Goal: Transaction & Acquisition: Book appointment/travel/reservation

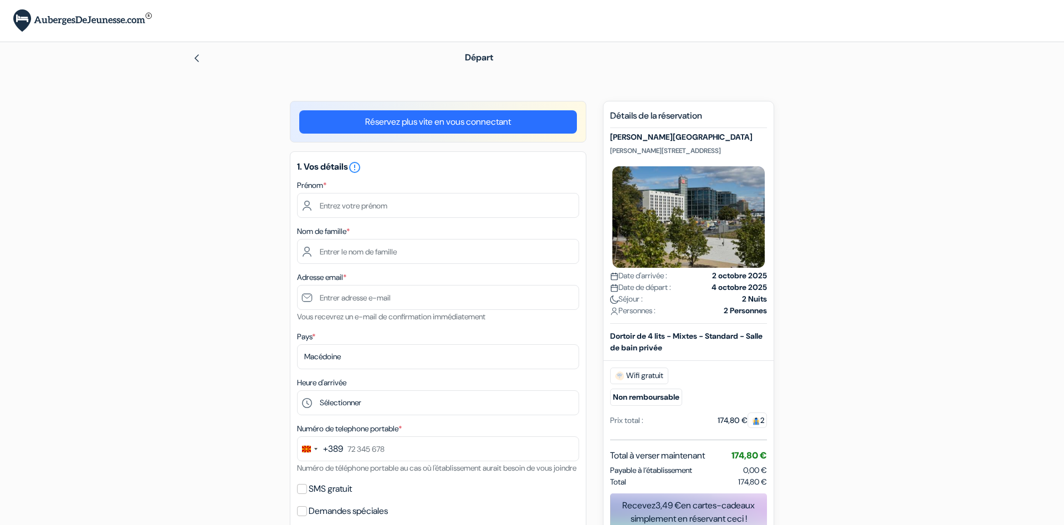
click at [377, 206] on input "text" at bounding box center [438, 205] width 282 height 25
click at [350, 206] on input "text" at bounding box center [438, 205] width 282 height 25
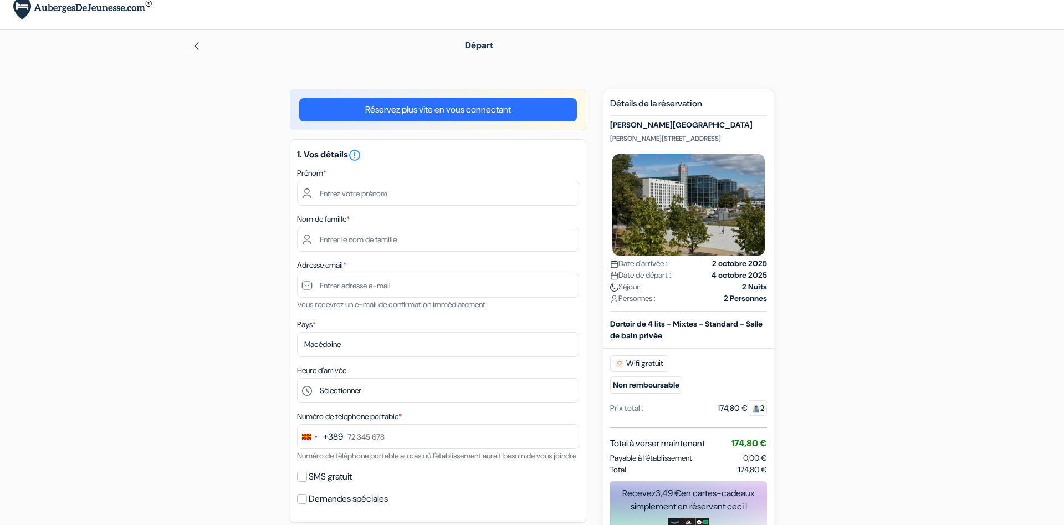
scroll to position [13, 0]
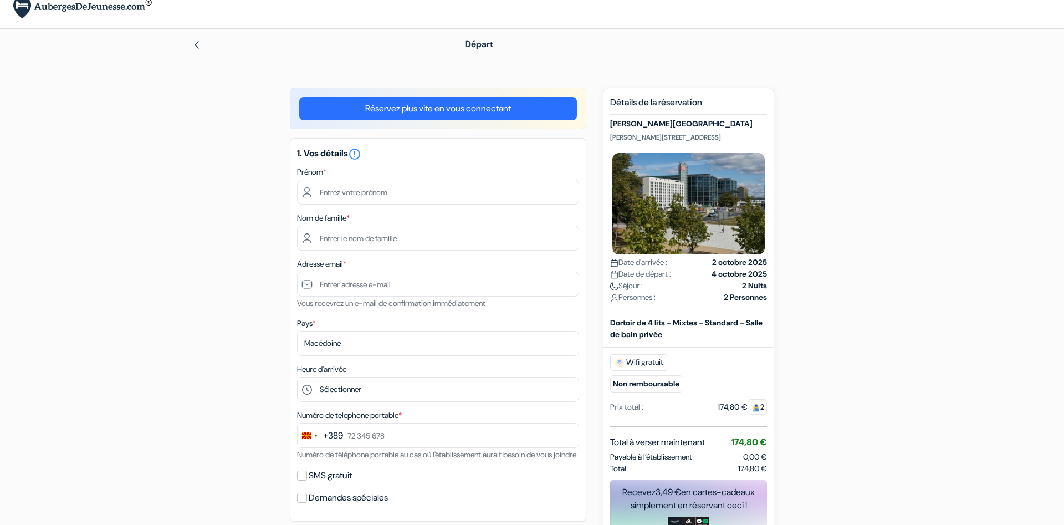
click at [364, 197] on input "text" at bounding box center [438, 192] width 282 height 25
type input "Ardonit"
click at [373, 238] on input "text" at bounding box center [438, 238] width 282 height 25
type input "Saliji"
click at [363, 272] on div "Adresse email * Vous recevrez un e-mail de confirmation immédiatement" at bounding box center [438, 283] width 282 height 53
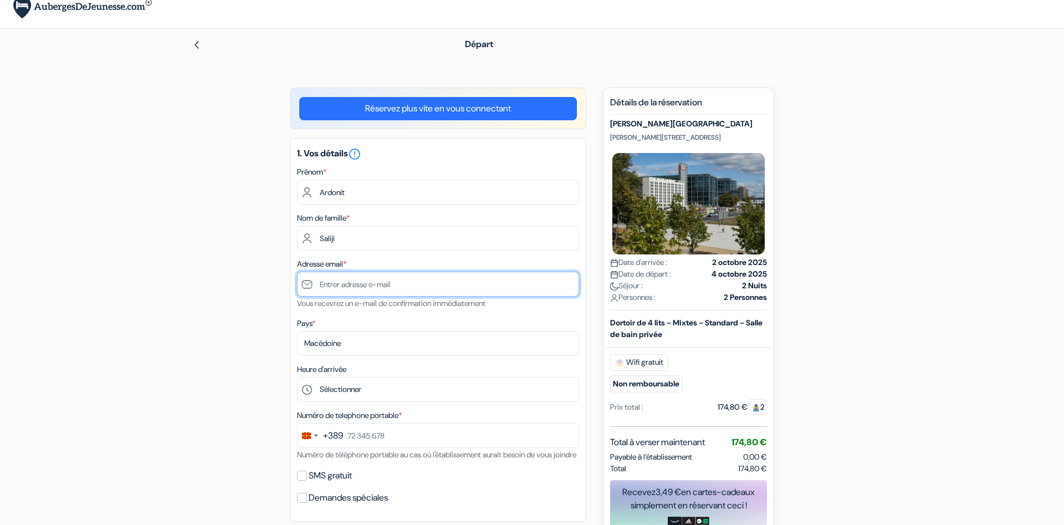
click at [360, 280] on input "text" at bounding box center [438, 284] width 282 height 25
type input "[EMAIL_ADDRESS][DOMAIN_NAME]"
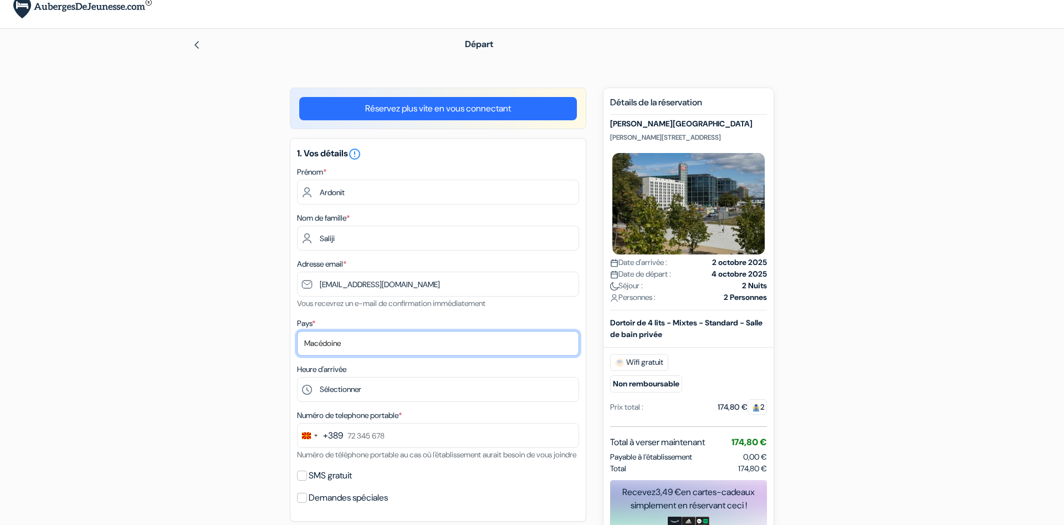
click at [297, 331] on select "Selectionner le pays Abkhazie Afghanistan Afrique Du sud Albanie Algérie Allema…" at bounding box center [438, 343] width 282 height 25
click at [200, 383] on div "add_box MEININGER Hotel Berlin Central Station Ella - Trebe - Straße 9, Berlin,…" at bounding box center [532, 528] width 732 height 881
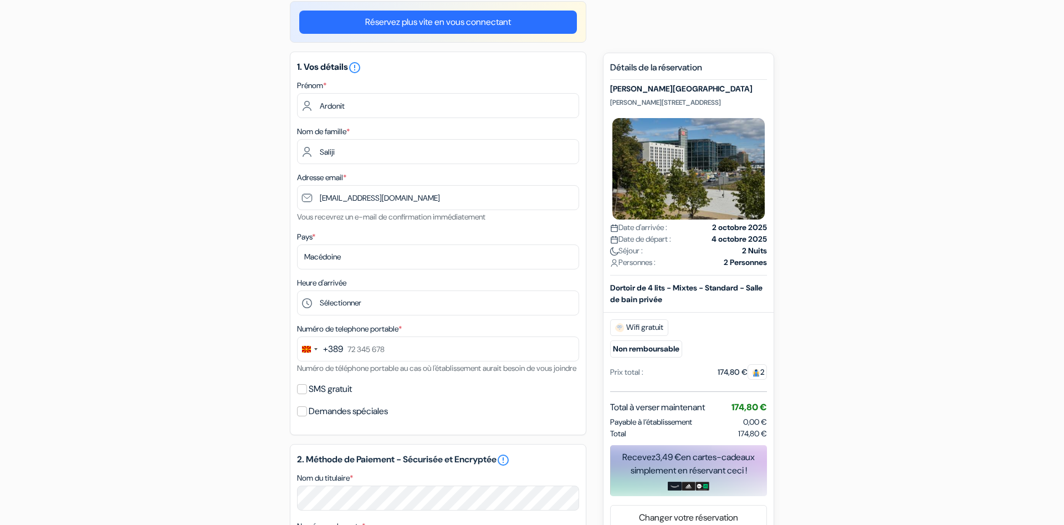
scroll to position [112, 0]
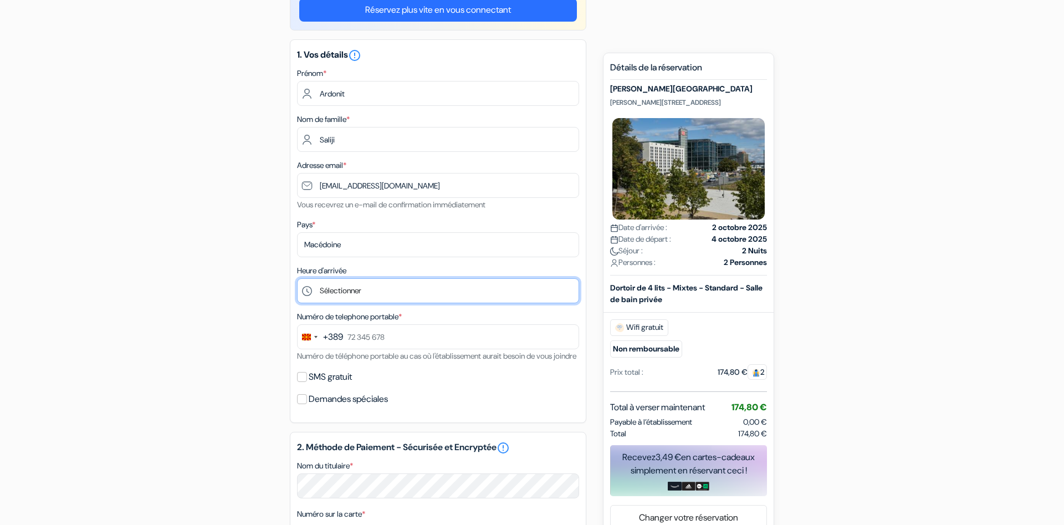
click at [297, 278] on select "Sélectionner 1:00 2:00 3:00 4:00 5:00 6:00 7:00 8:00 9:00 10:00 11:00 12:00 13:…" at bounding box center [438, 290] width 282 height 25
select select "3"
click option "3:00" at bounding box center [0, 0] width 0 height 0
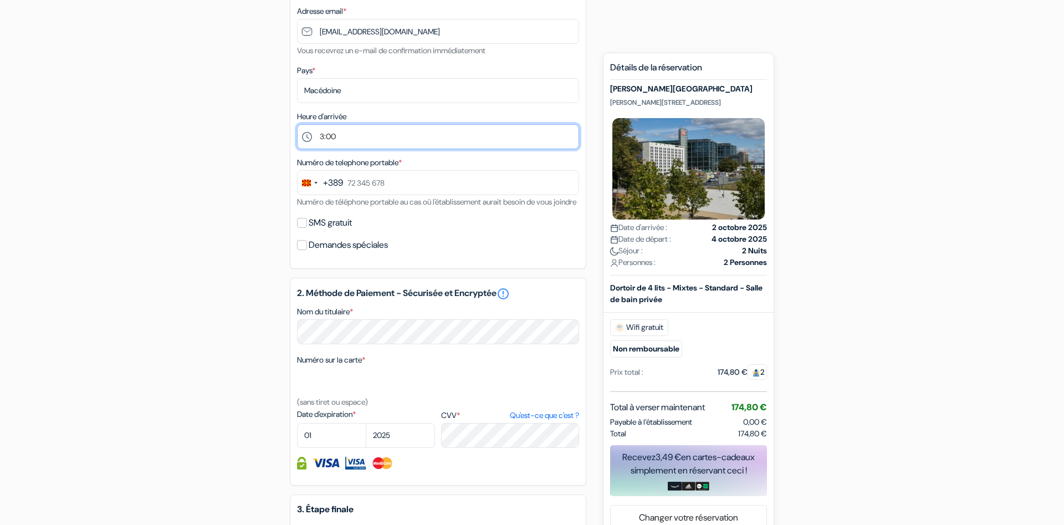
scroll to position [269, 0]
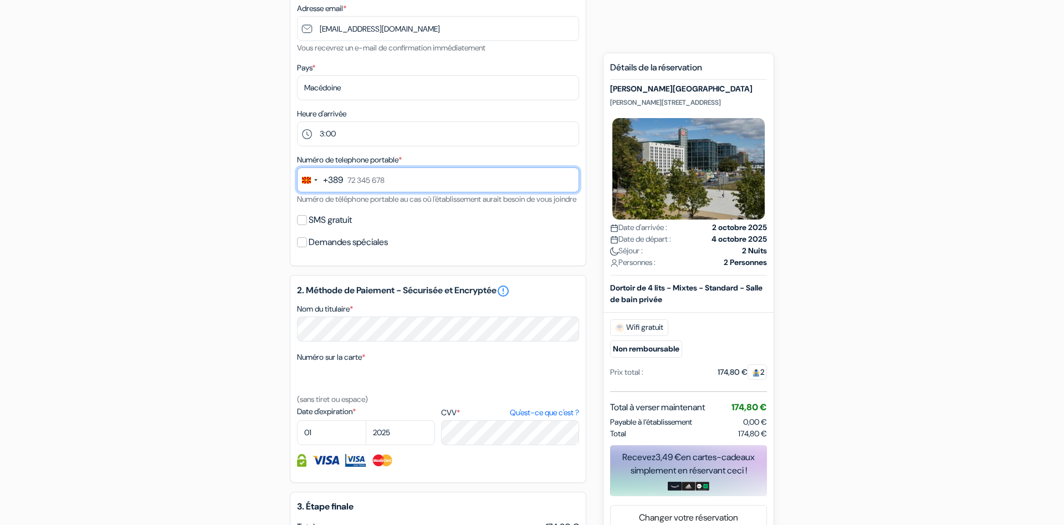
click at [436, 169] on input "text" at bounding box center [438, 179] width 282 height 25
type input "+"
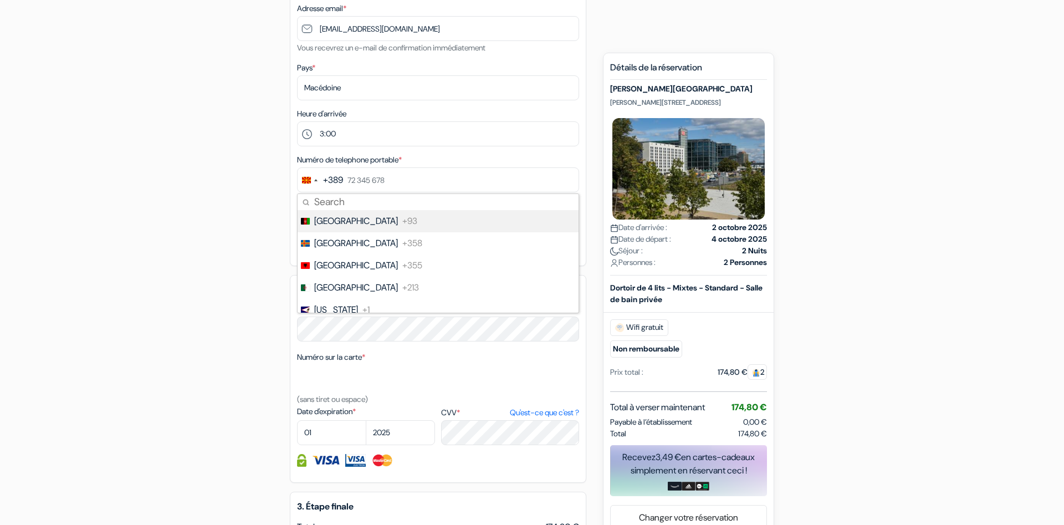
type input "0"
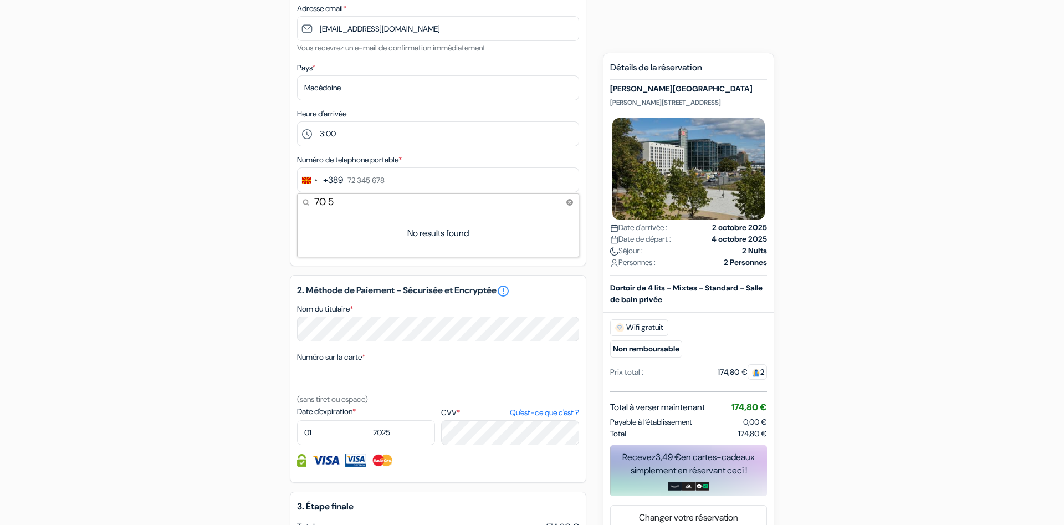
type input "70"
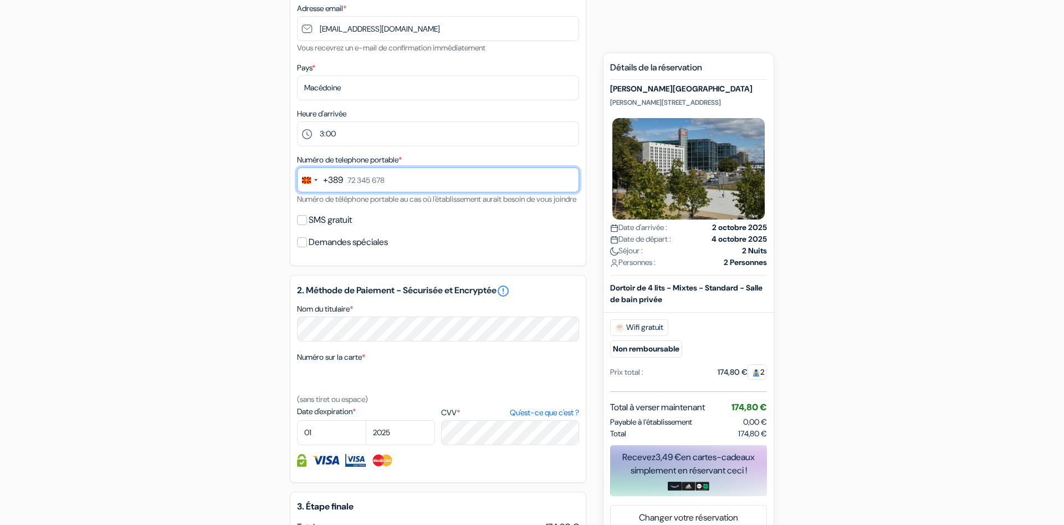
click at [447, 175] on input "text" at bounding box center [438, 179] width 282 height 25
type input "70 580 897"
click at [226, 275] on div "add_box MEININGER Hotel Berlin Central Station Ella - Trebe - Straße 9, Berlin,…" at bounding box center [532, 272] width 732 height 881
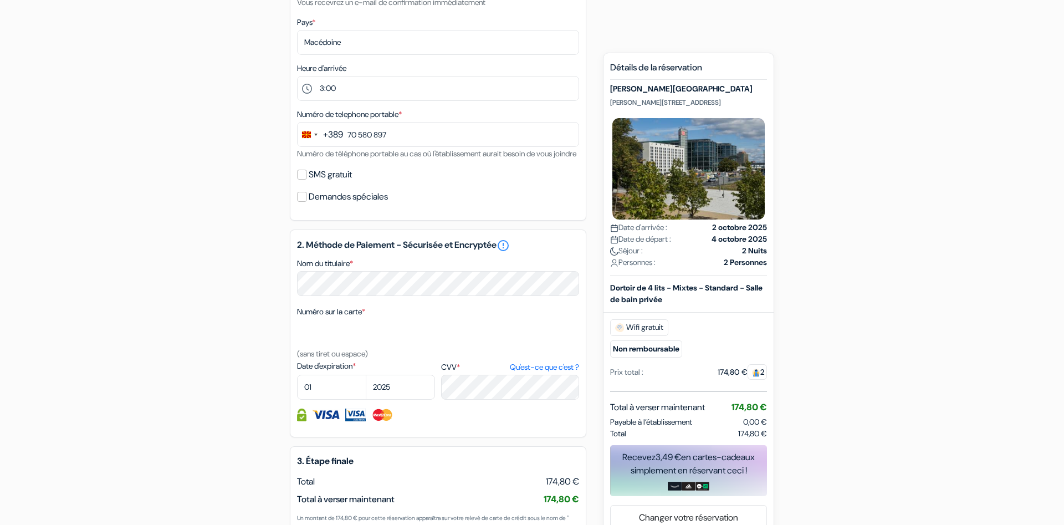
scroll to position [318, 0]
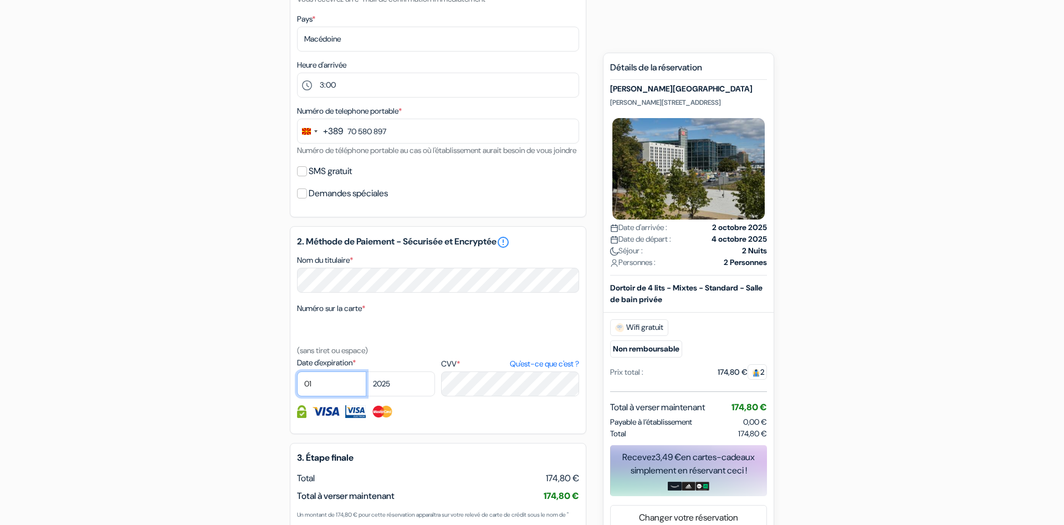
click at [297, 371] on select "01 02 03 04 05 06 07 08 09 10 11 12" at bounding box center [331, 383] width 69 height 25
select select "02"
click option "02" at bounding box center [0, 0] width 0 height 0
click at [366, 371] on select "2025 2026 2027 2028 2029 2030 2031 2032 2033 2034 2035 2036 2037 2038 2039 2040…" at bounding box center [400, 383] width 69 height 25
select select "2028"
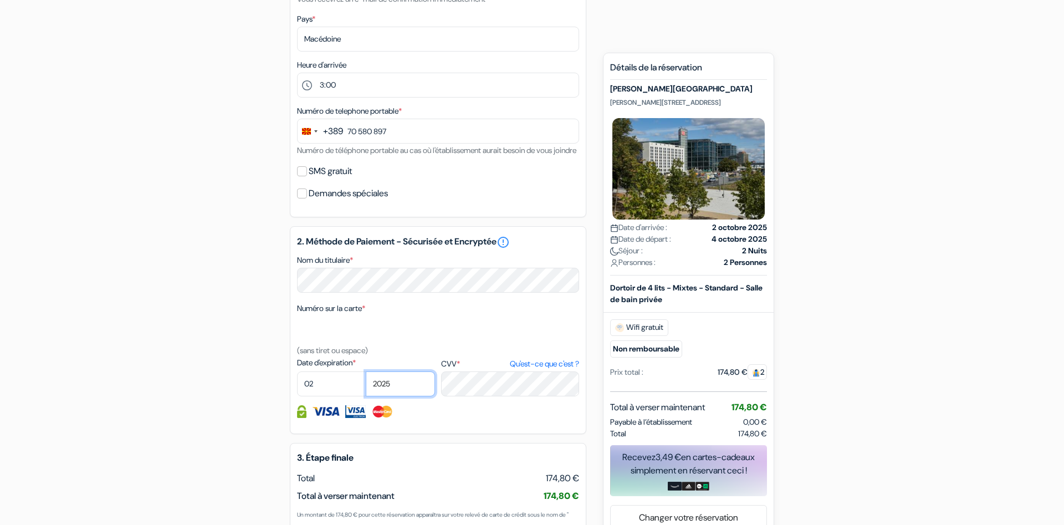
click option "2028" at bounding box center [0, 0] width 0 height 0
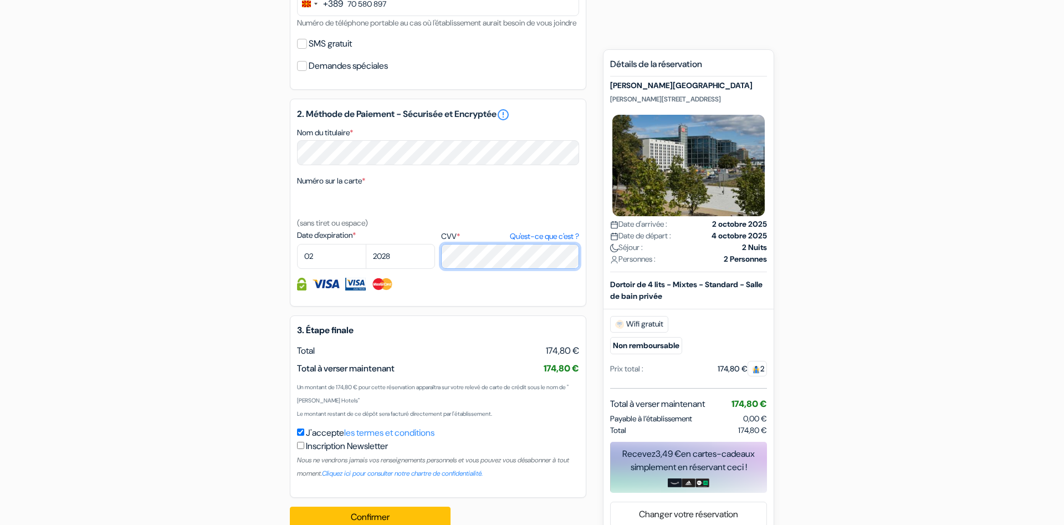
scroll to position [481, 0]
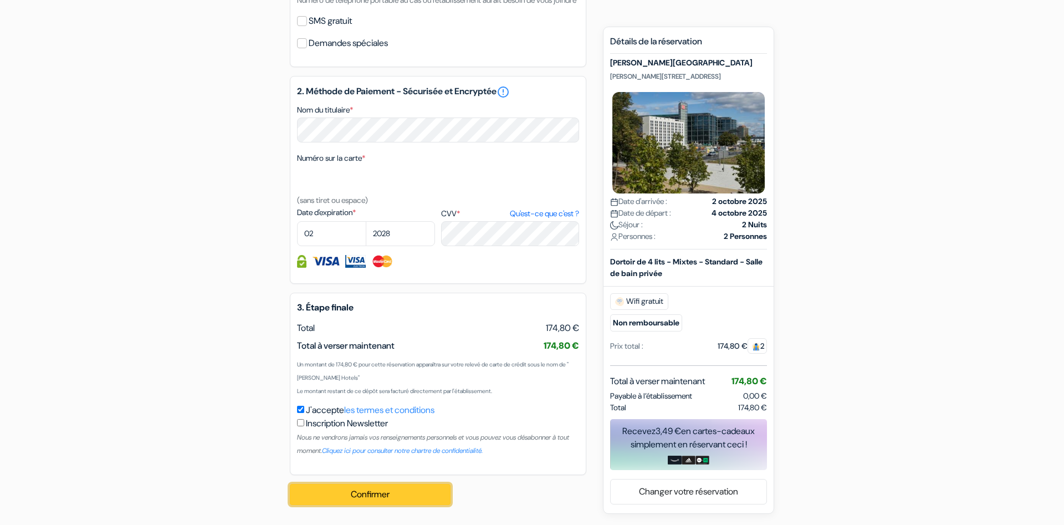
click at [349, 493] on button "Confirmer Loading..." at bounding box center [370, 494] width 161 height 21
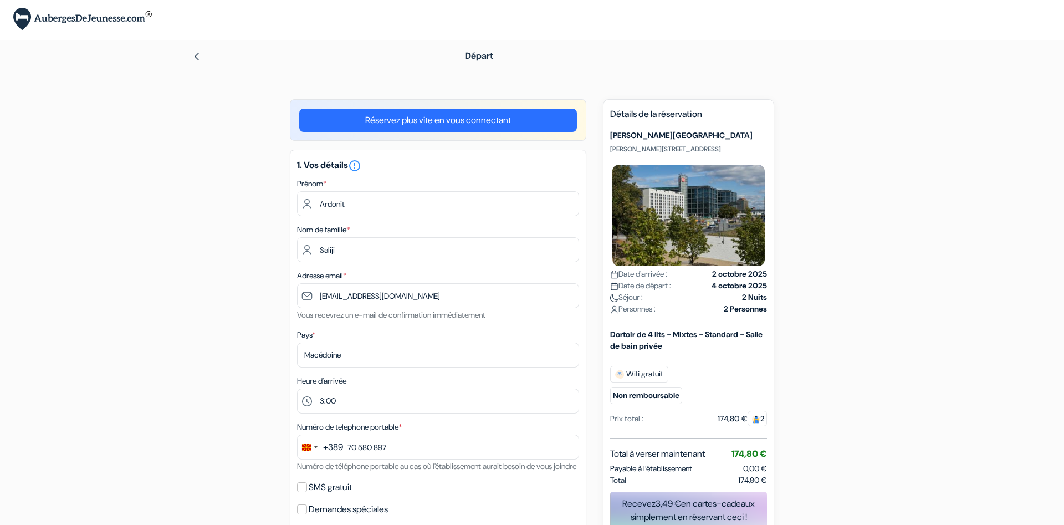
scroll to position [0, 0]
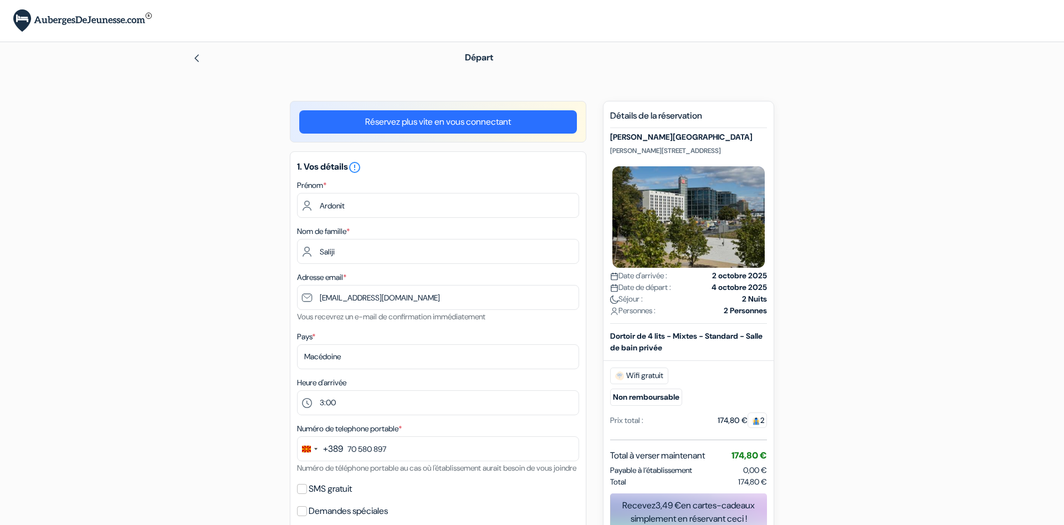
click at [201, 58] on div at bounding box center [310, 57] width 237 height 13
click at [195, 57] on img at bounding box center [196, 58] width 9 height 9
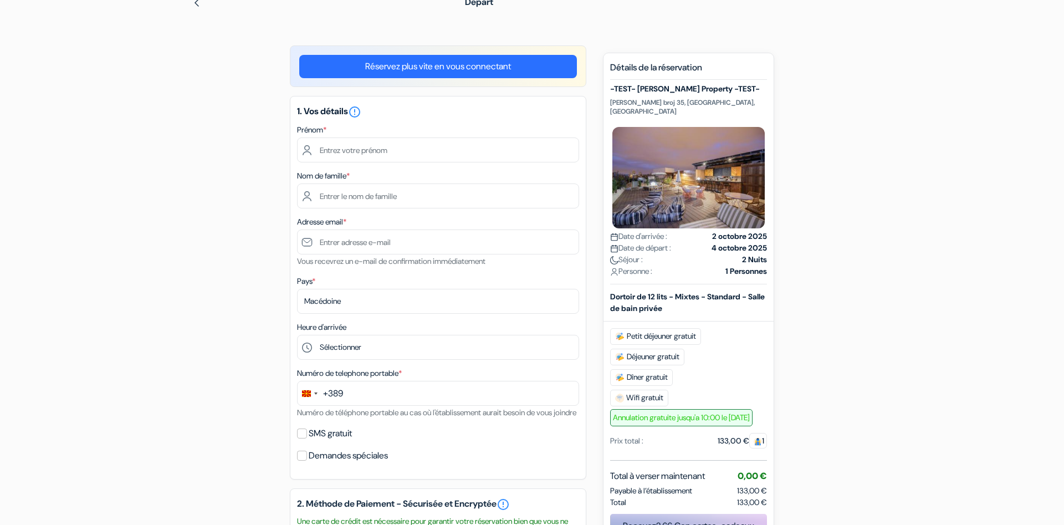
scroll to position [55, 0]
click at [391, 134] on div "Prénom *" at bounding box center [438, 142] width 282 height 39
click at [375, 151] on input "text" at bounding box center [438, 149] width 282 height 25
click at [380, 151] on input "text" at bounding box center [438, 149] width 282 height 25
type input "Ardonit"
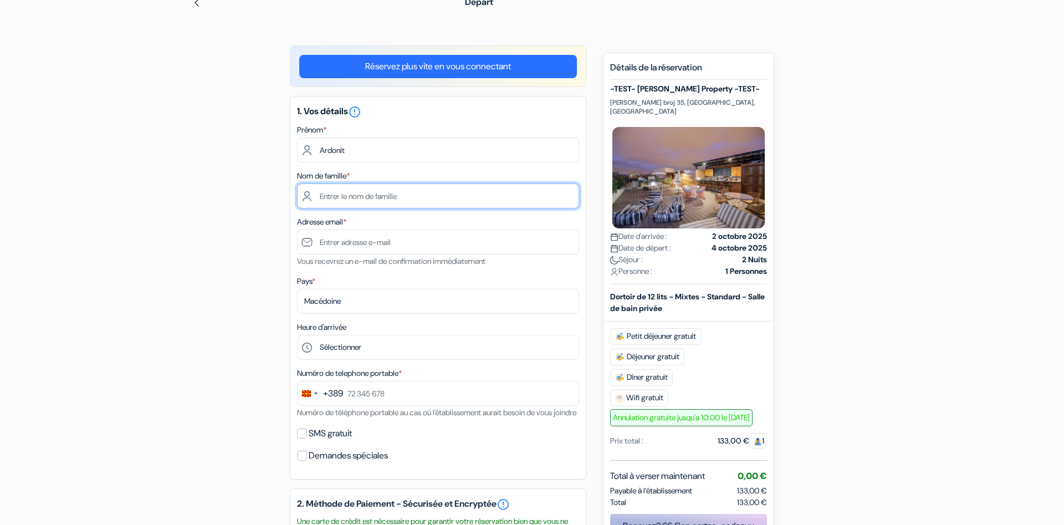
click at [373, 197] on input "text" at bounding box center [438, 195] width 282 height 25
type input "Saliji"
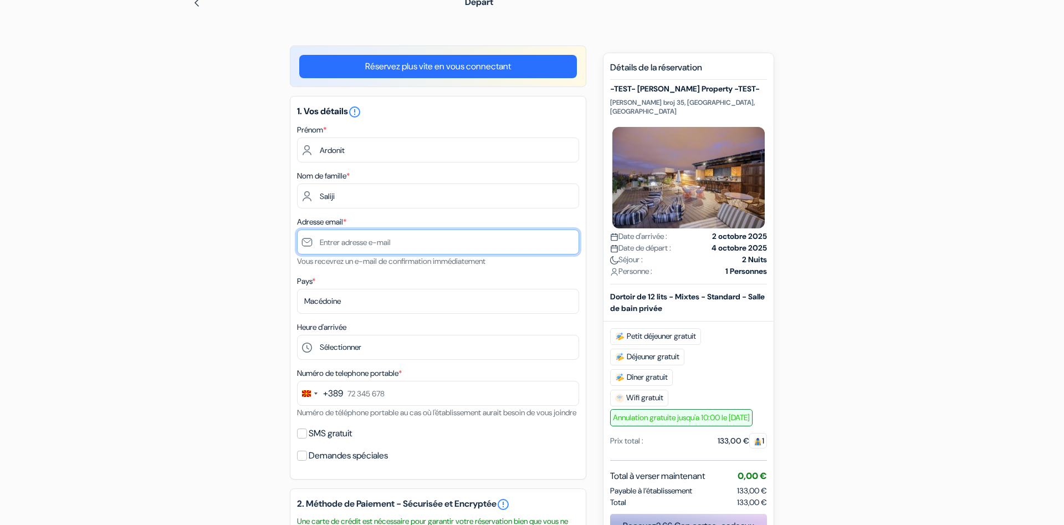
click at [351, 239] on input "text" at bounding box center [438, 242] width 282 height 25
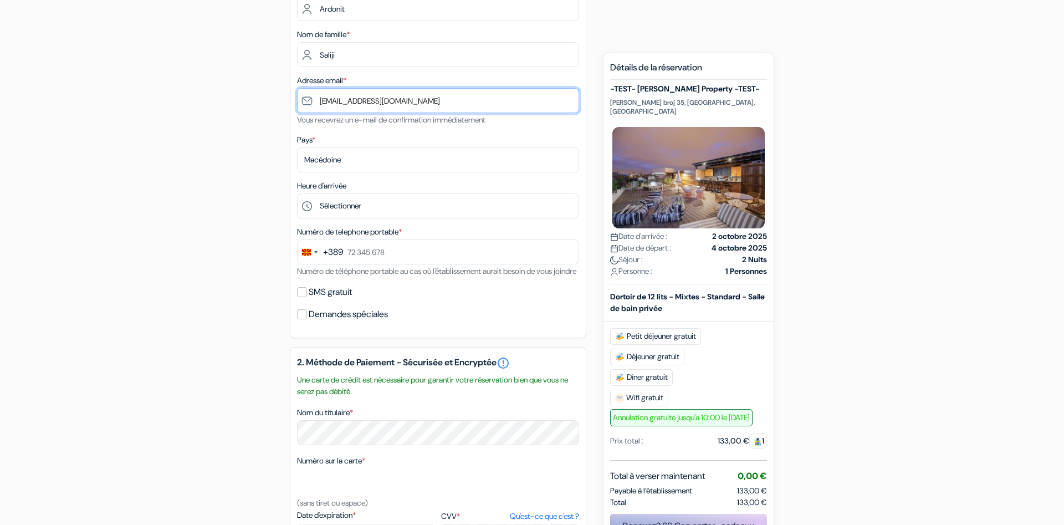
scroll to position [188, 0]
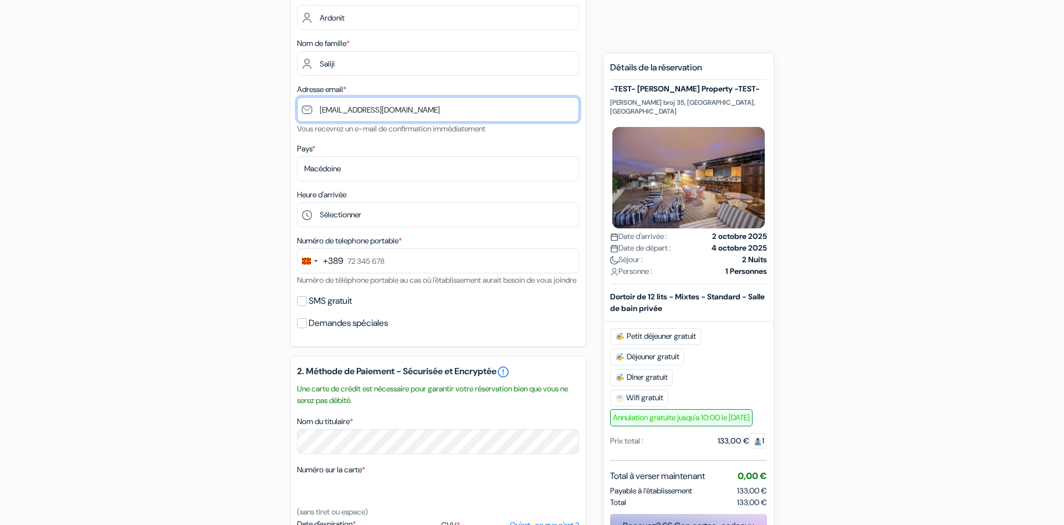
type input "[EMAIL_ADDRESS][DOMAIN_NAME]"
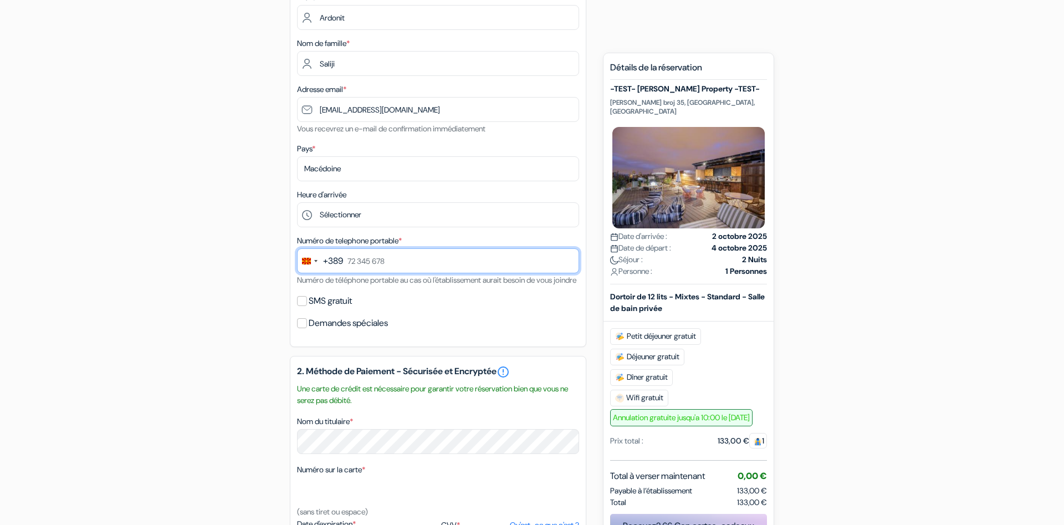
click at [440, 261] on input "text" at bounding box center [438, 260] width 282 height 25
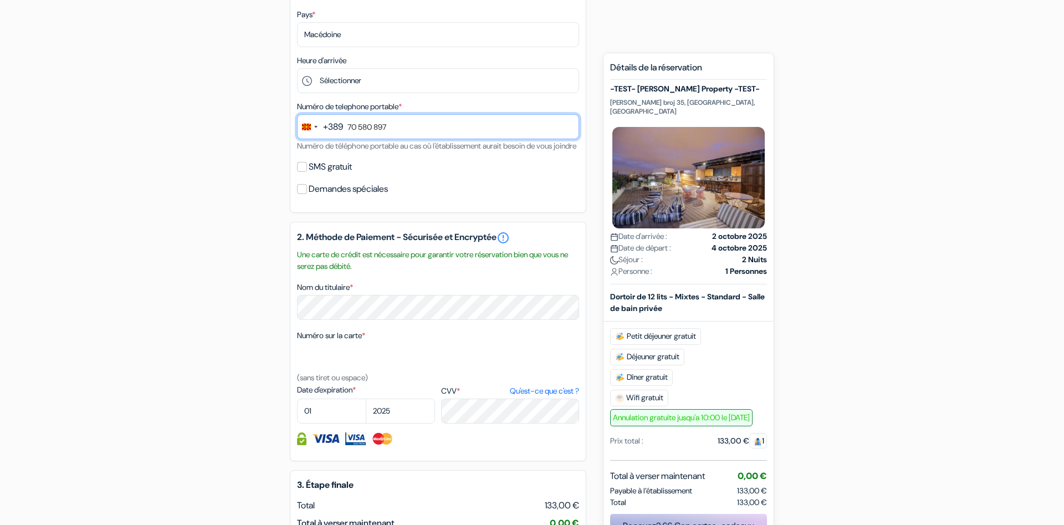
scroll to position [327, 0]
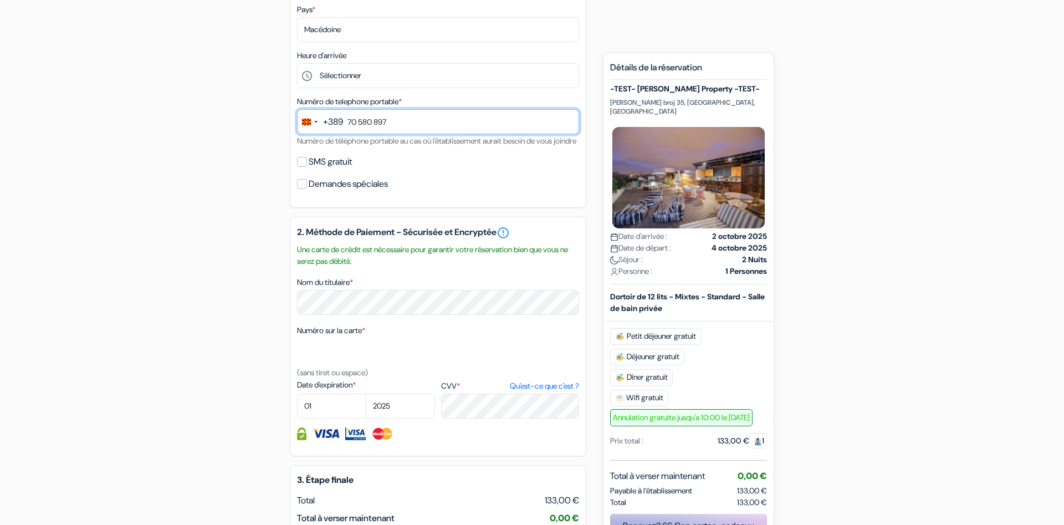
type input "70 580 897"
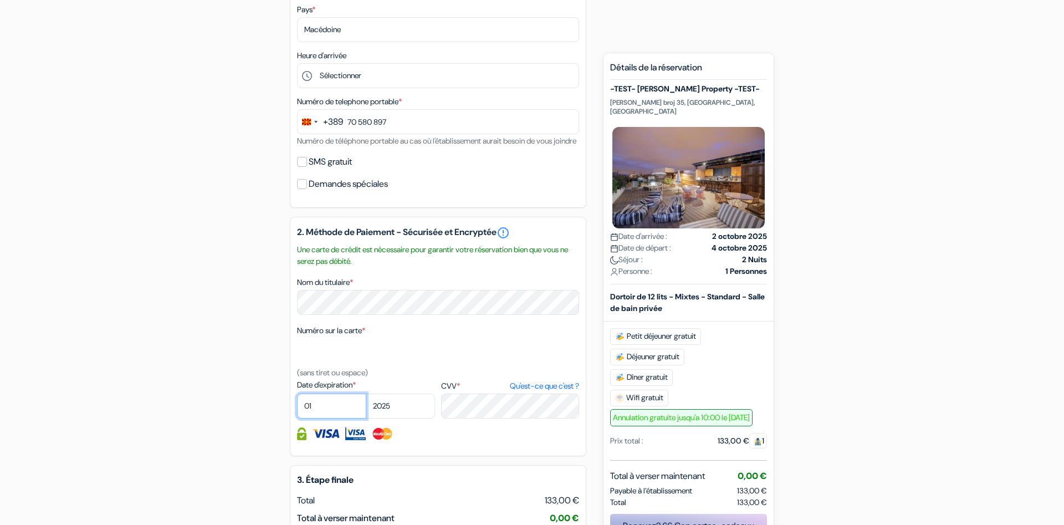
click at [297, 394] on select "01 02 03 04 05 06 07 08 09 10 11 12" at bounding box center [331, 406] width 69 height 25
select select "07"
click option "07" at bounding box center [0, 0] width 0 height 0
click at [366, 394] on select "2025 2026 2027 2028 2029 2030 2031 2032 2033 2034 2035 2036 2037 2038 2039 2040…" at bounding box center [400, 406] width 69 height 25
select select "2027"
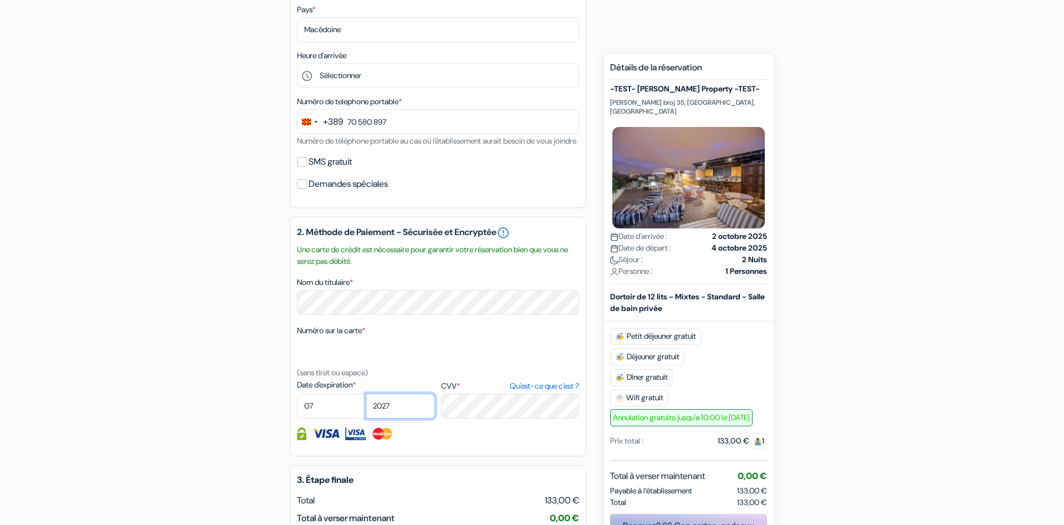
click option "2027" at bounding box center [0, 0] width 0 height 0
click at [230, 328] on div "add_box -TEST- Philip Property -TEST- Maksim Gorki broj 35, Skopje, Macédoine D…" at bounding box center [532, 230] width 732 height 912
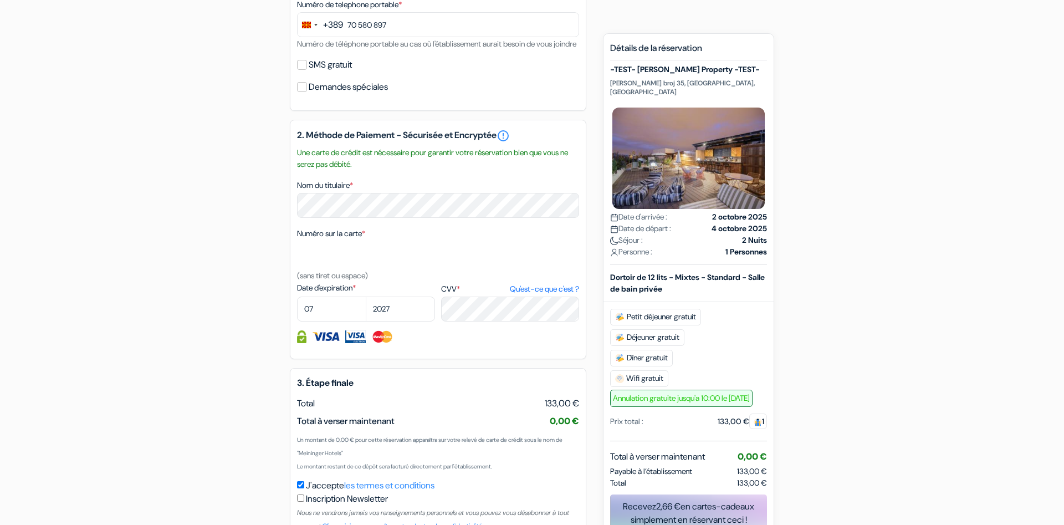
scroll to position [513, 0]
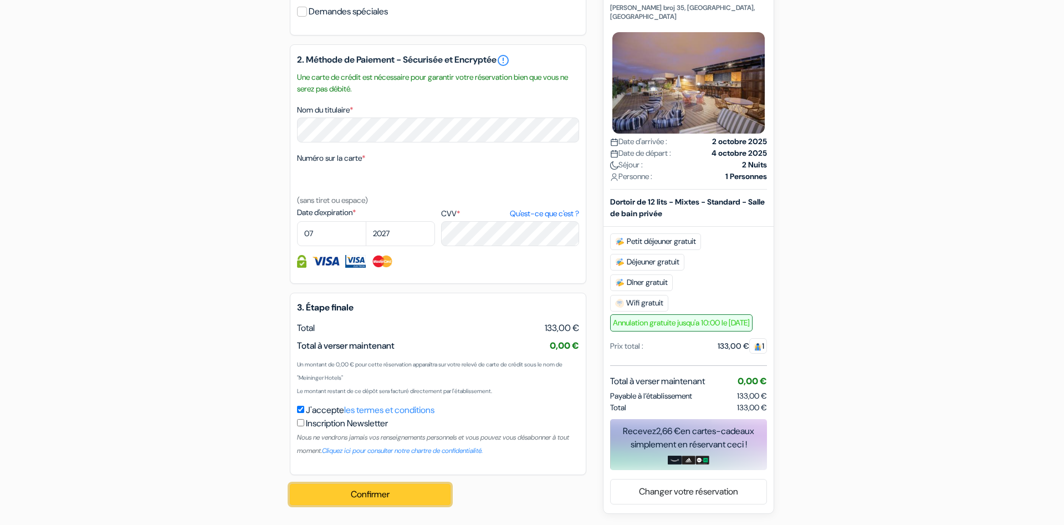
click at [401, 498] on button "Confirmer Loading..." at bounding box center [370, 494] width 161 height 21
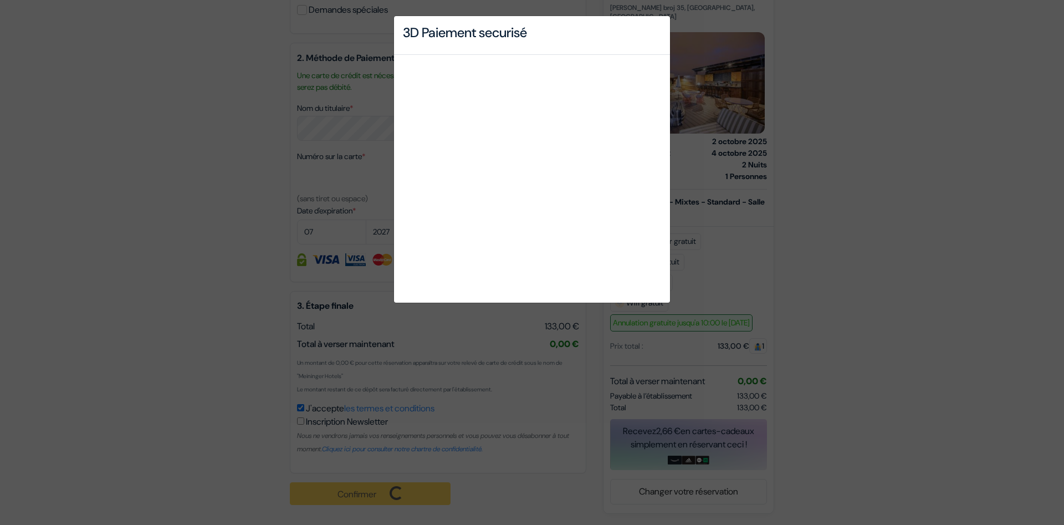
click at [385, 72] on div "3D Paiement securisé" at bounding box center [532, 262] width 1064 height 525
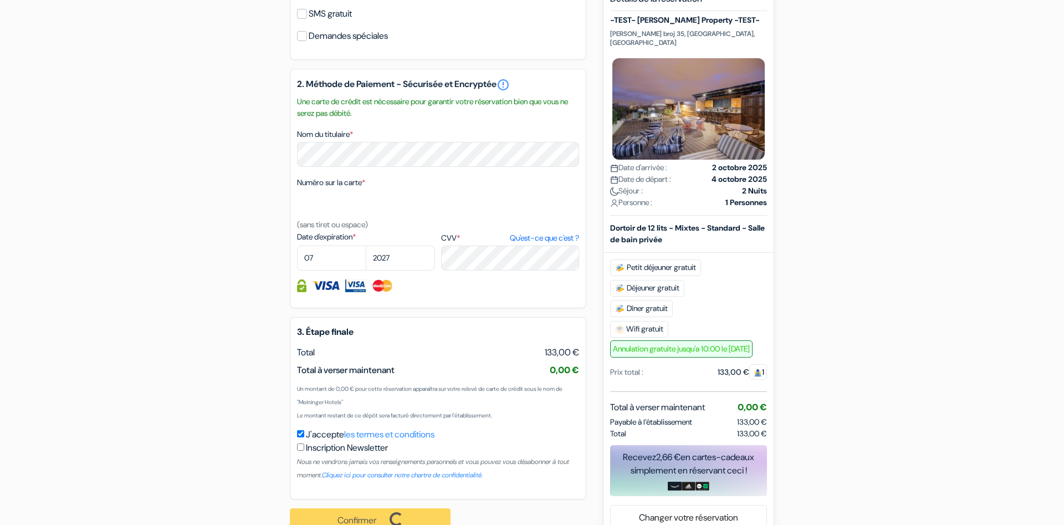
scroll to position [514, 0]
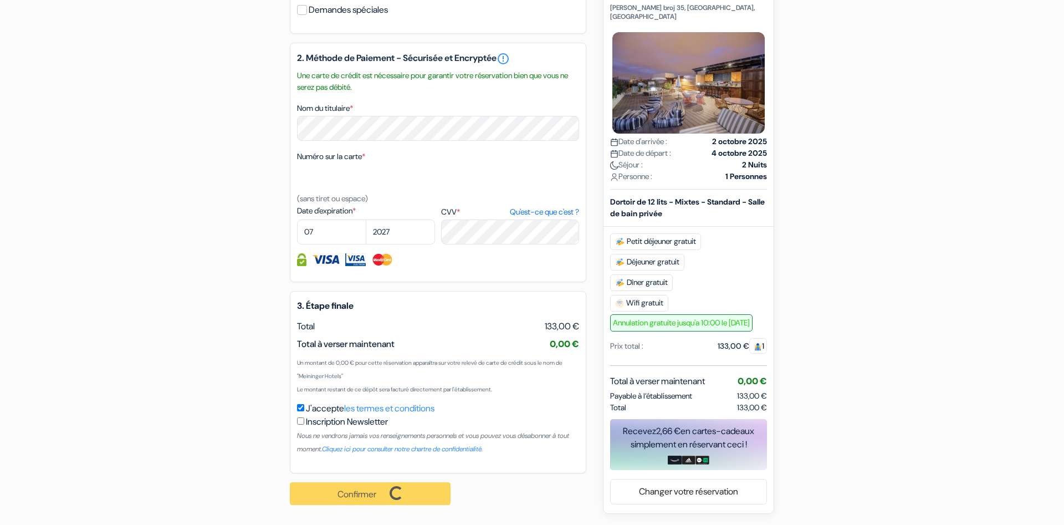
click at [132, 215] on form "Départ add_box -TEST- Philip Property -TEST- Maksim Gorki broj 35, Skopje, Macé…" at bounding box center [532, 13] width 1064 height 945
click at [243, 101] on div "add_box -TEST- Philip Property -TEST- Maksim Gorki broj 35, Skopje, Macédoine D…" at bounding box center [532, 57] width 732 height 914
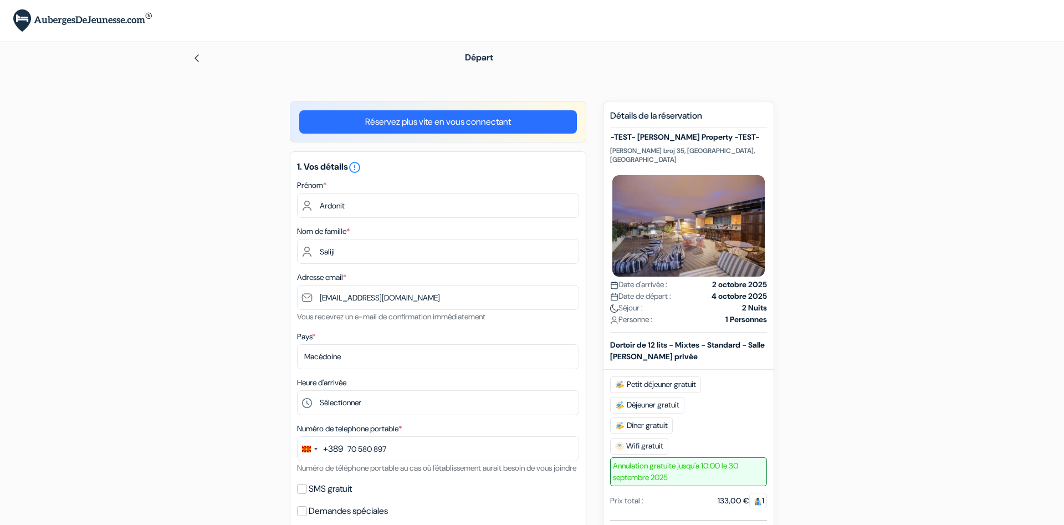
select select "07"
select select "2027"
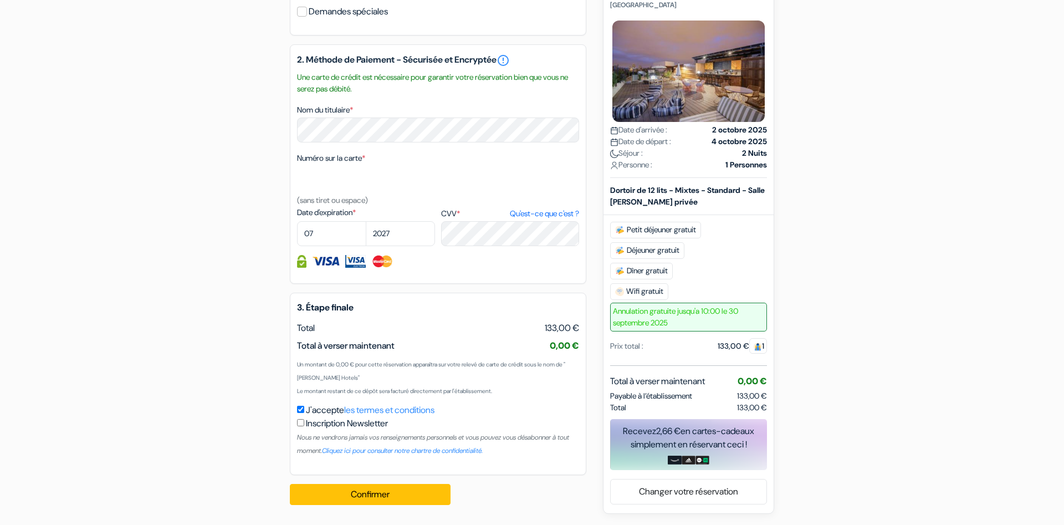
scroll to position [513, 0]
click at [805, 177] on div "add_box -TEST- [PERSON_NAME] Property -TEST- [PERSON_NAME] broj 35, [GEOGRAPHIC…" at bounding box center [532, 57] width 732 height 912
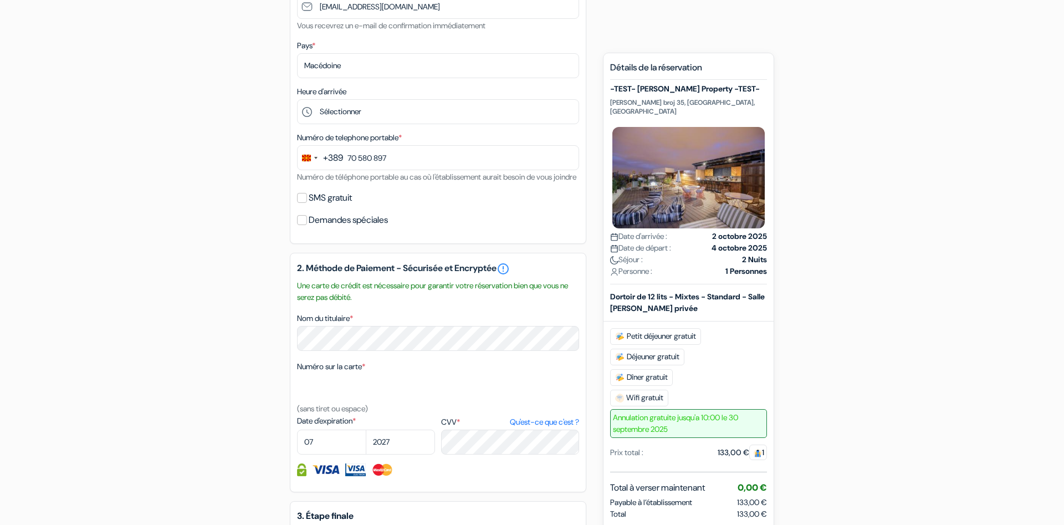
scroll to position [280, 0]
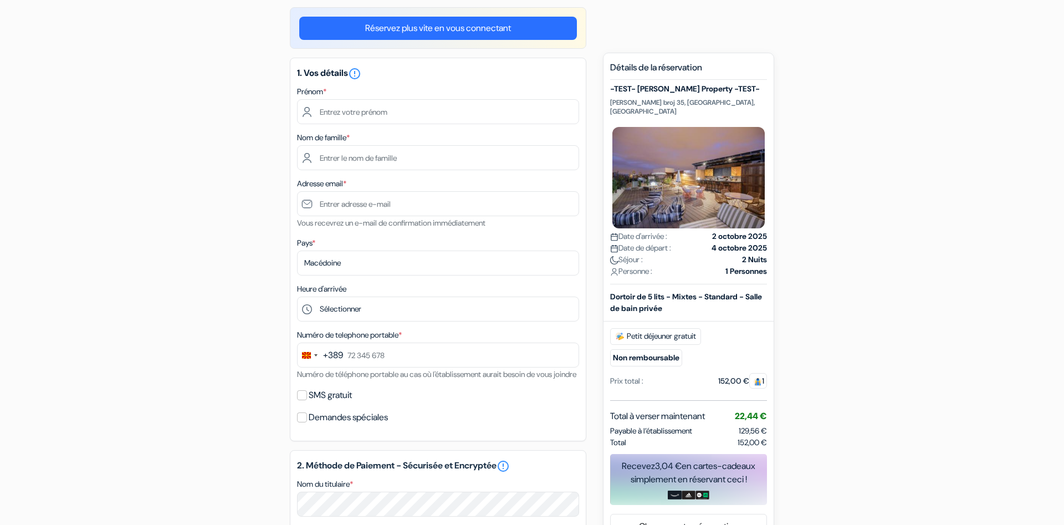
scroll to position [89, 0]
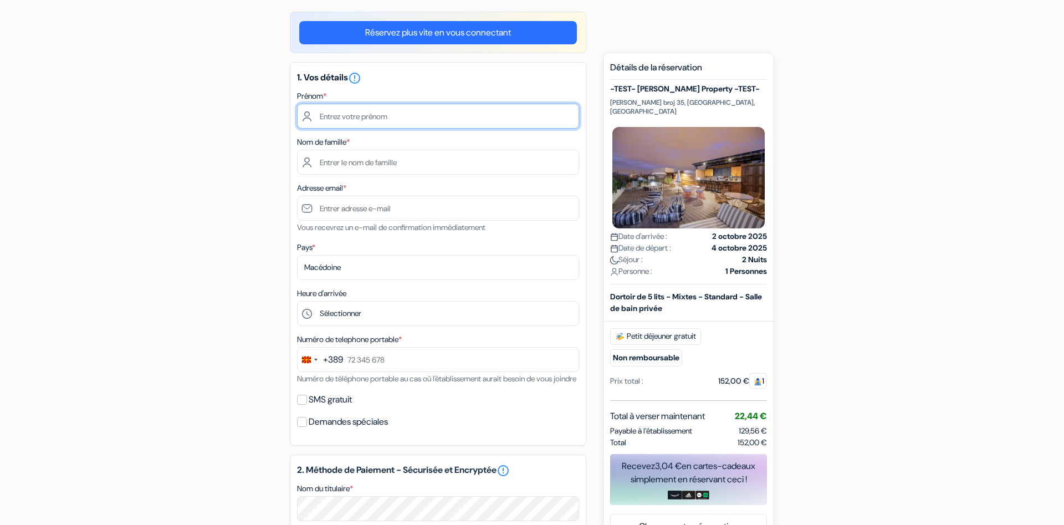
click at [370, 112] on input "text" at bounding box center [438, 116] width 282 height 25
click at [366, 124] on input "text" at bounding box center [438, 116] width 282 height 25
type input "Ardonit"
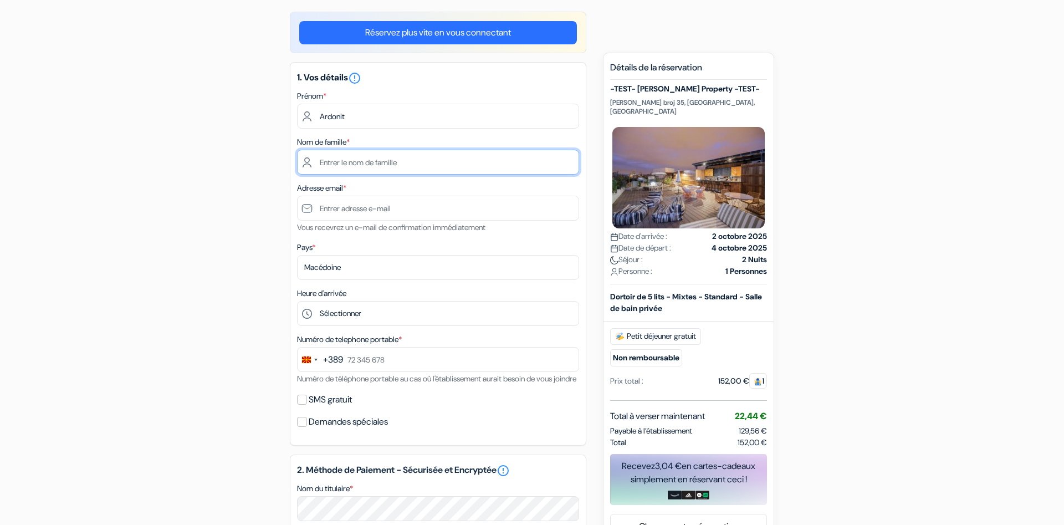
click at [340, 169] on input "text" at bounding box center [438, 162] width 282 height 25
click at [344, 170] on input "text" at bounding box center [438, 162] width 282 height 25
type input "Saliji"
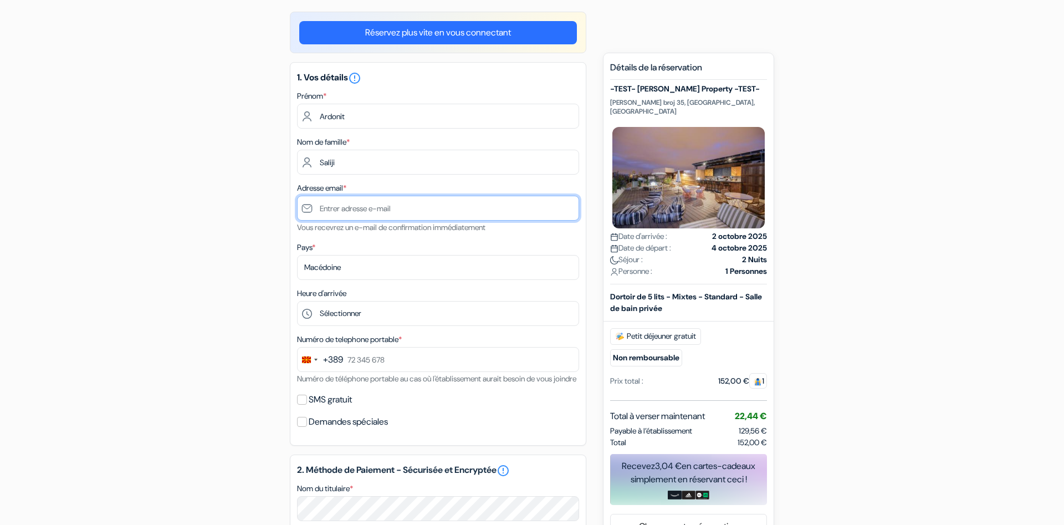
click at [338, 203] on input "text" at bounding box center [438, 208] width 282 height 25
click at [338, 215] on input "text" at bounding box center [438, 208] width 282 height 25
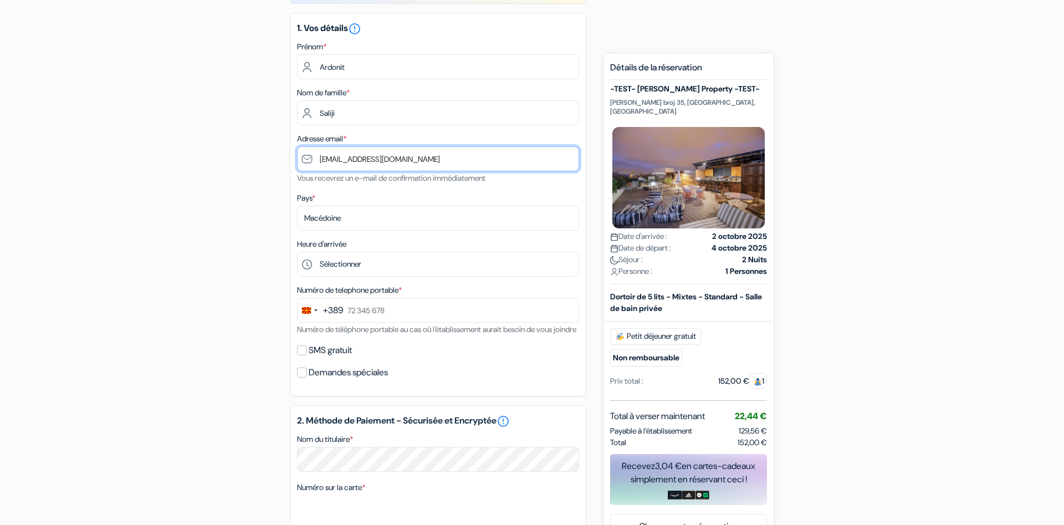
type input "[EMAIL_ADDRESS][DOMAIN_NAME]"
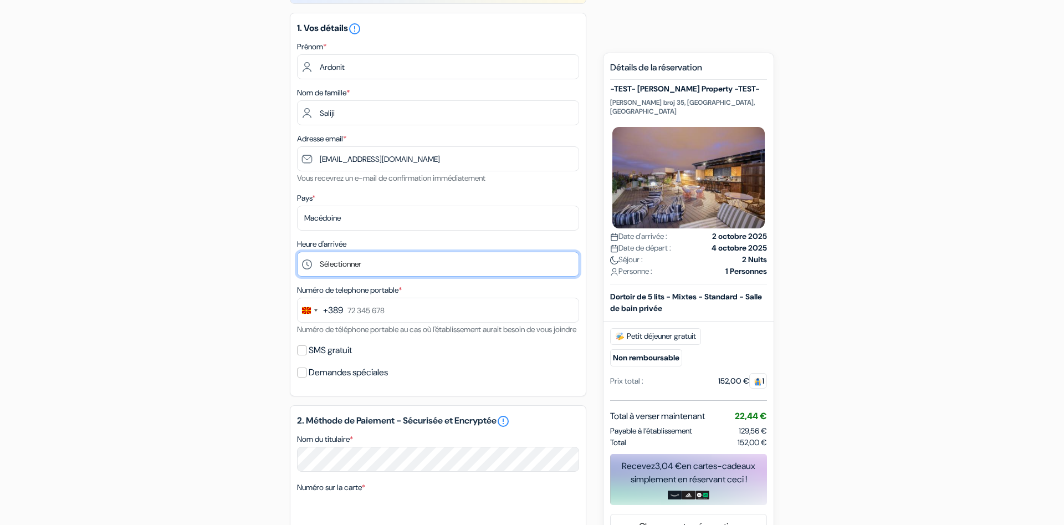
click at [297, 252] on select "Sélectionner 1:00 2:00 3:00 4:00 5:00 6:00 7:00 8:00 9:00 10:00 11:00 12:00 13:…" at bounding box center [438, 264] width 282 height 25
select select "2"
click option "2:00" at bounding box center [0, 0] width 0 height 0
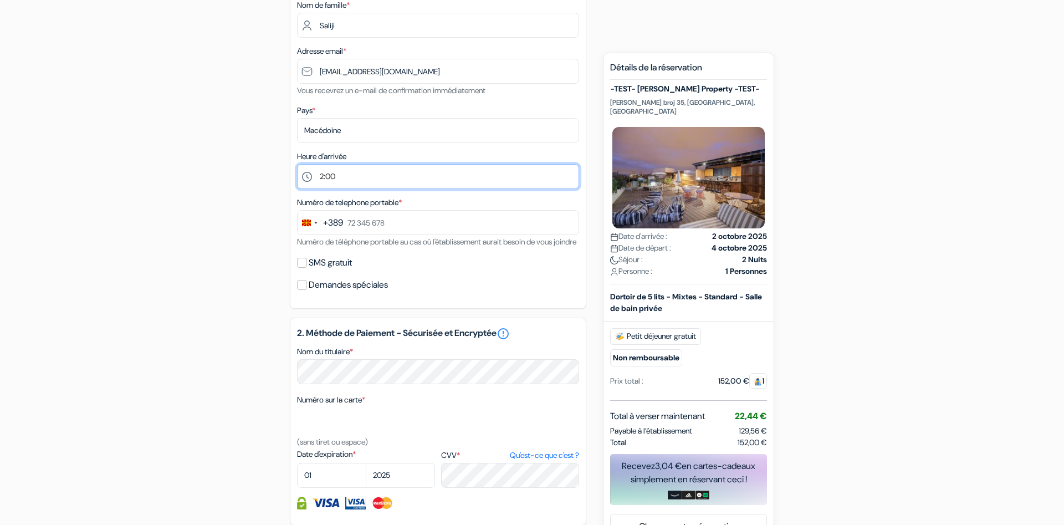
scroll to position [227, 0]
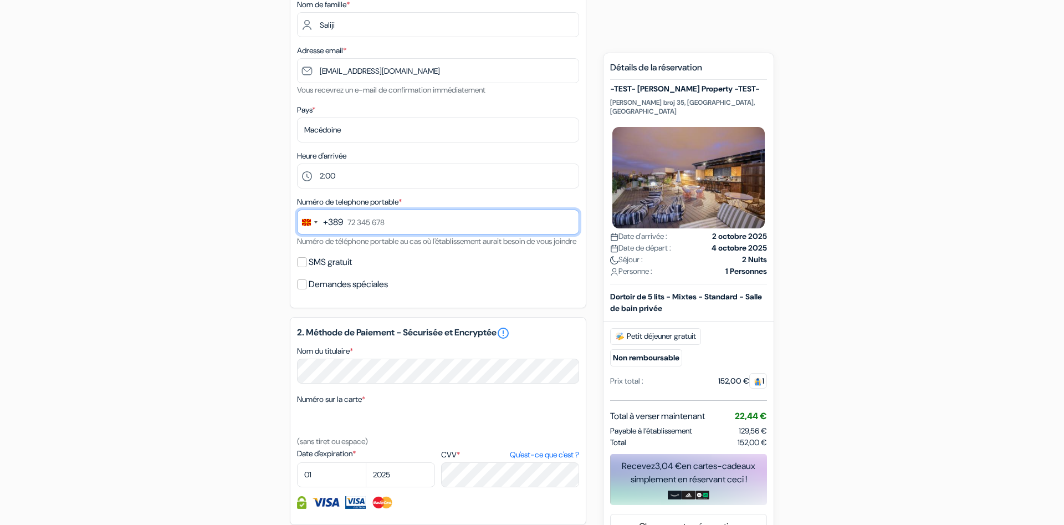
click at [414, 215] on input "text" at bounding box center [438, 222] width 282 height 25
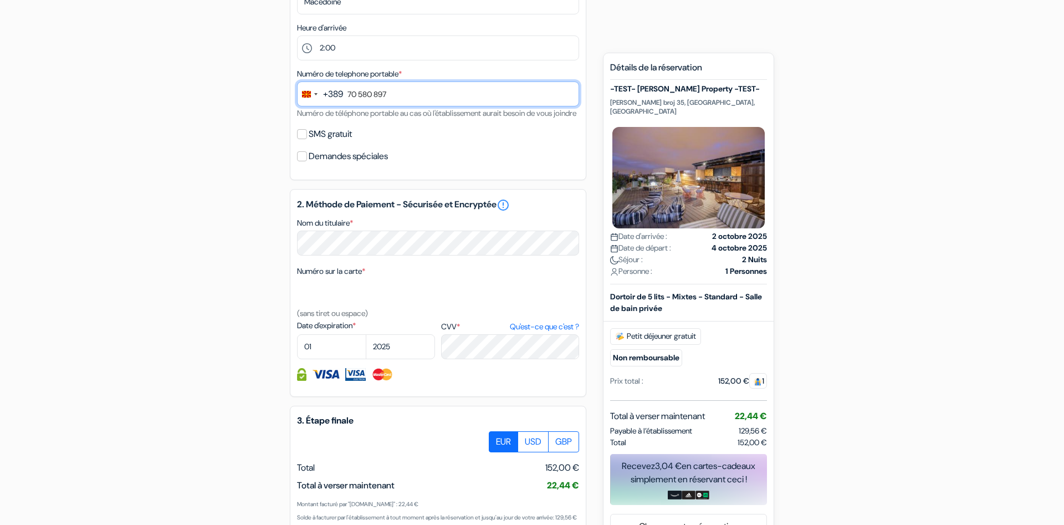
scroll to position [356, 0]
type input "70 580 897"
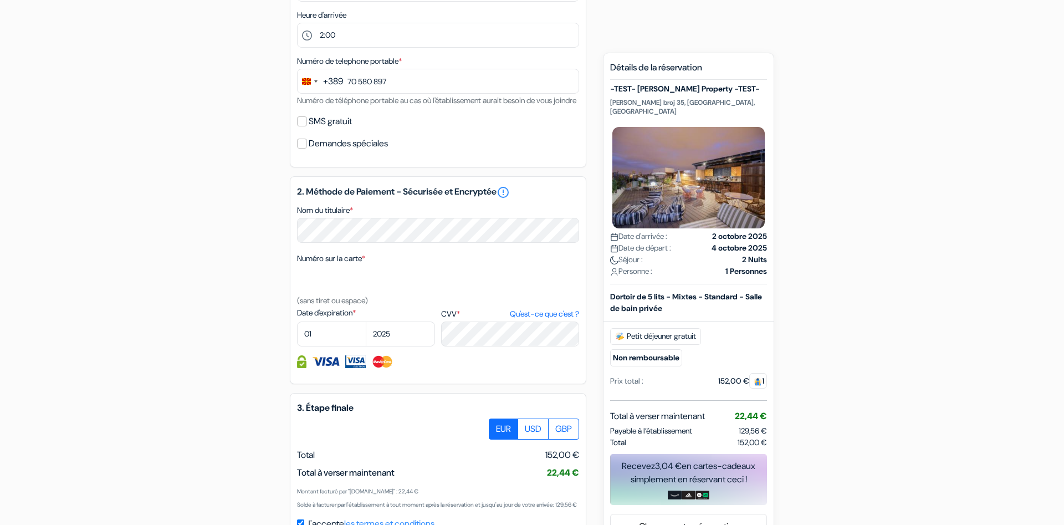
scroll to position [370, 0]
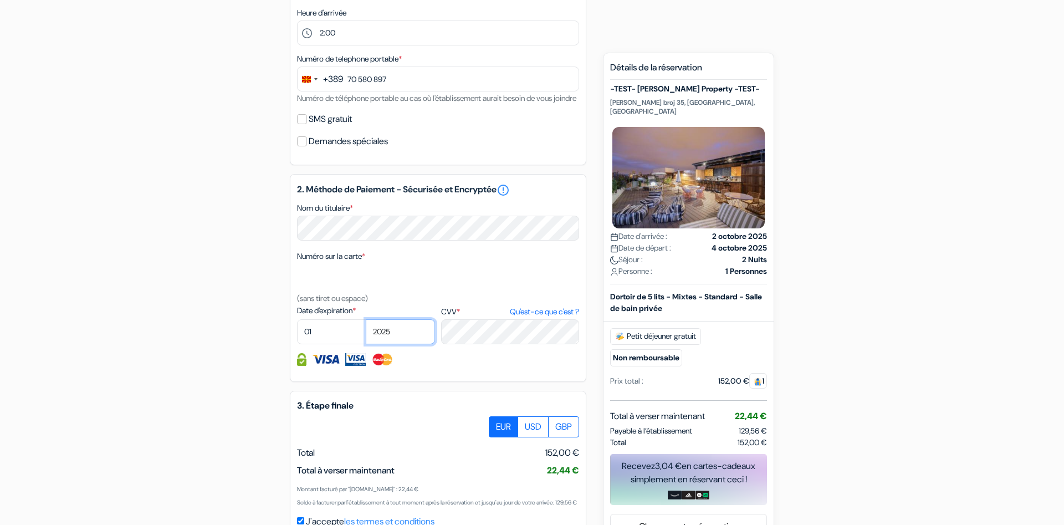
click at [366, 319] on select "2025 2026 2027 2028 2029 2030 2031 2032 2033 2034 2035 2036 2037 2038 2039 2040…" at bounding box center [400, 331] width 69 height 25
select select "2034"
click option "2034" at bounding box center [0, 0] width 0 height 0
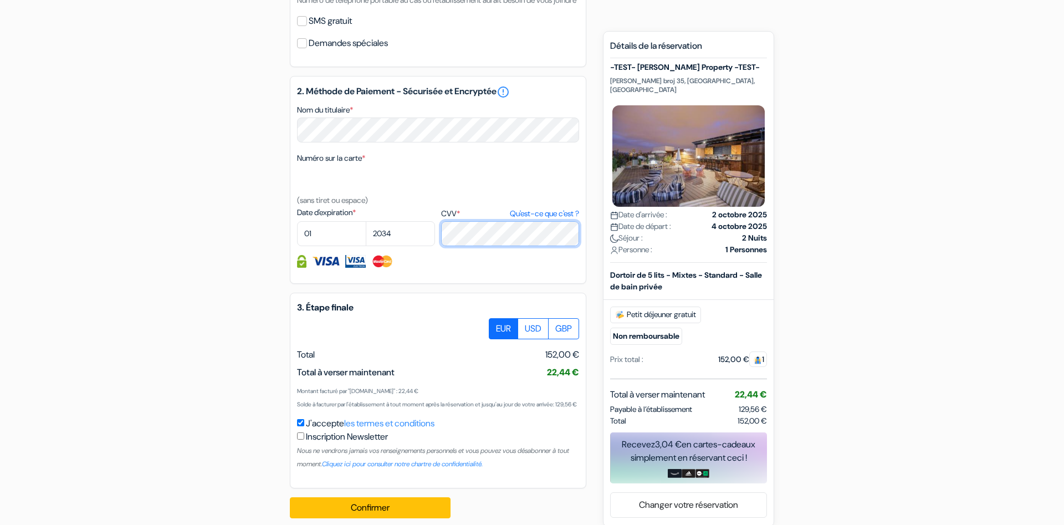
scroll to position [508, 0]
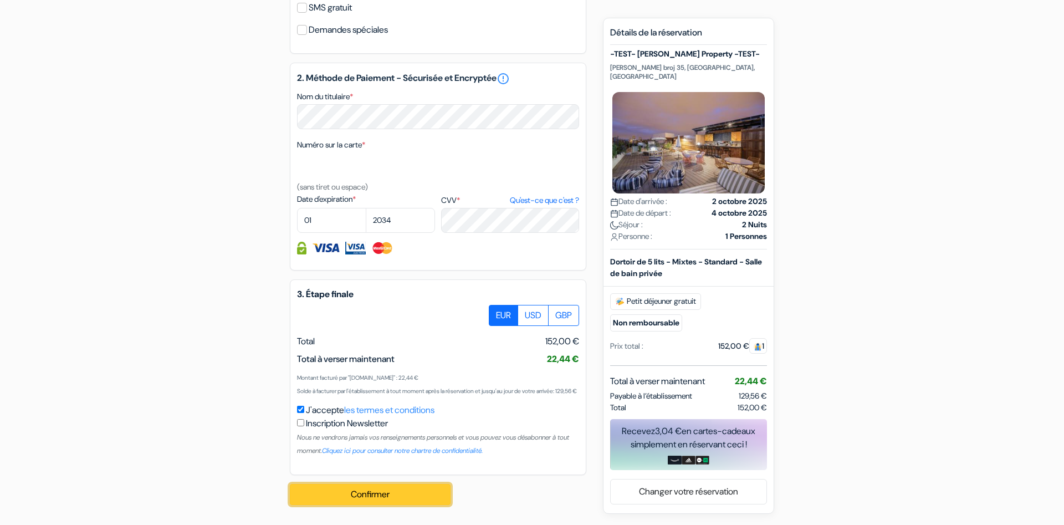
click at [395, 497] on button "Confirmer Loading..." at bounding box center [370, 494] width 161 height 21
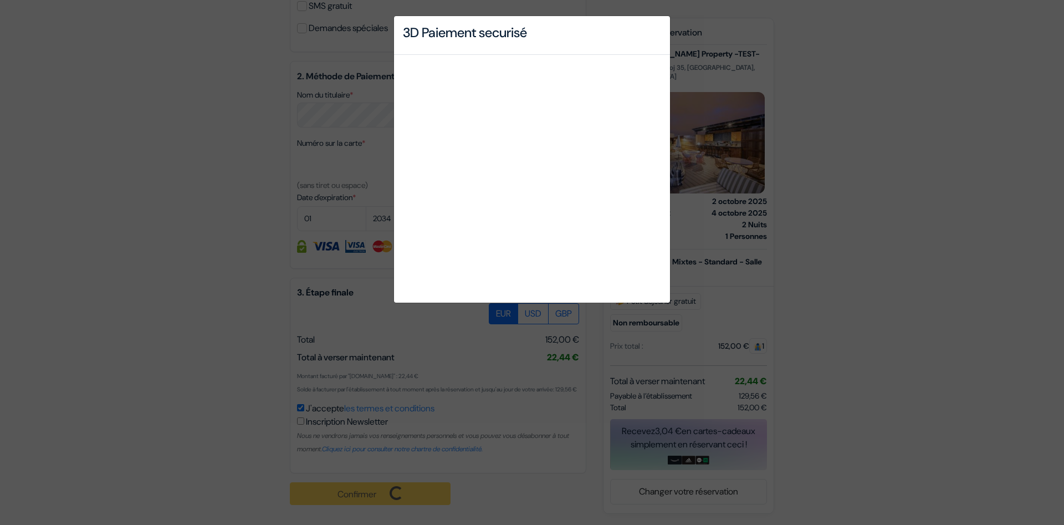
click at [854, 257] on div "3D Paiement securisé" at bounding box center [532, 262] width 1064 height 525
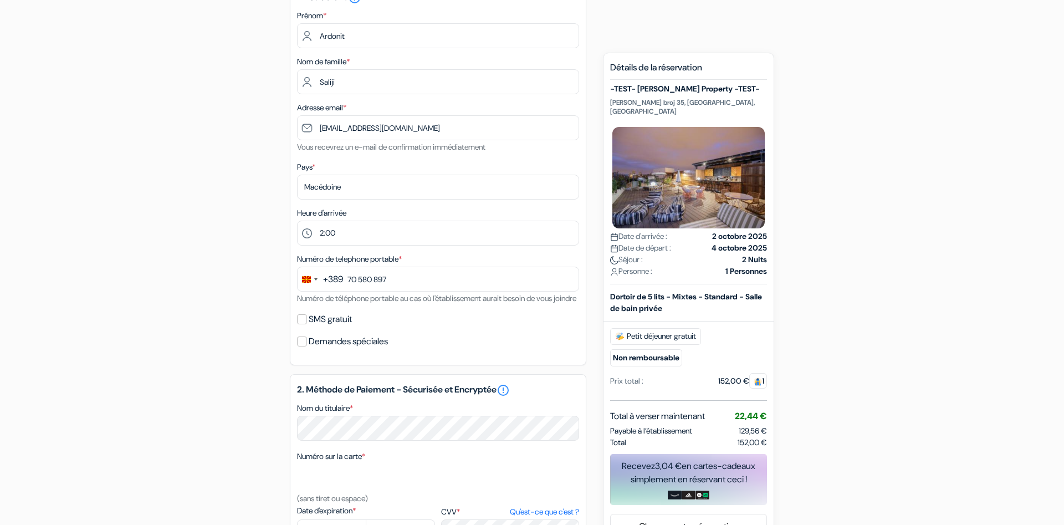
scroll to position [0, 0]
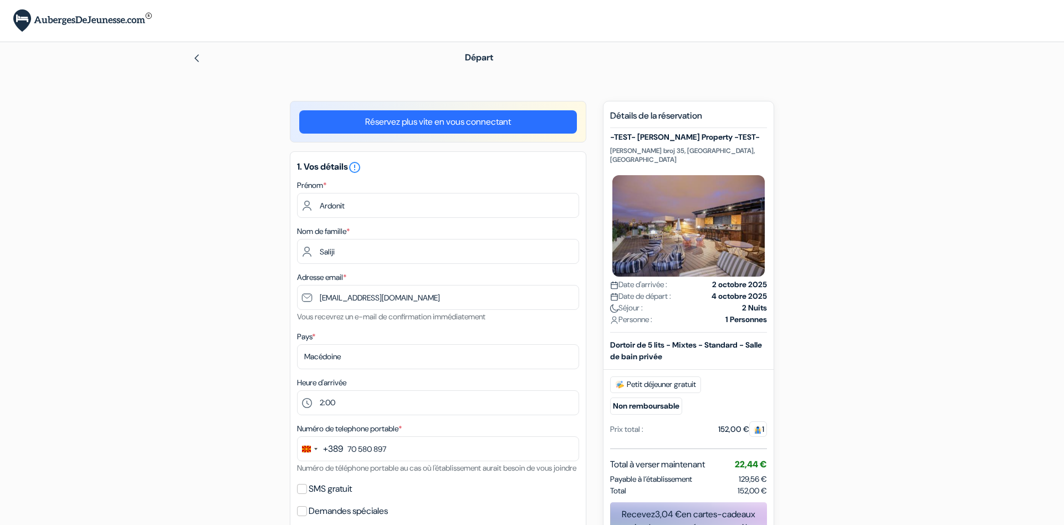
click at [197, 54] on img at bounding box center [196, 58] width 9 height 9
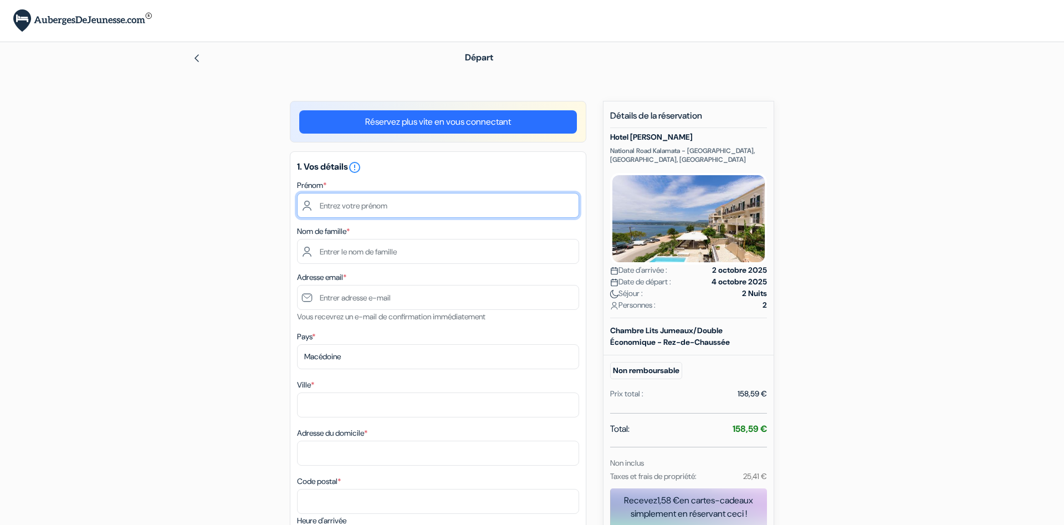
click at [360, 199] on input "text" at bounding box center [438, 205] width 282 height 25
click at [367, 207] on input "text" at bounding box center [438, 205] width 282 height 25
click at [361, 211] on input "text" at bounding box center [438, 205] width 282 height 25
type input "Ardonit"
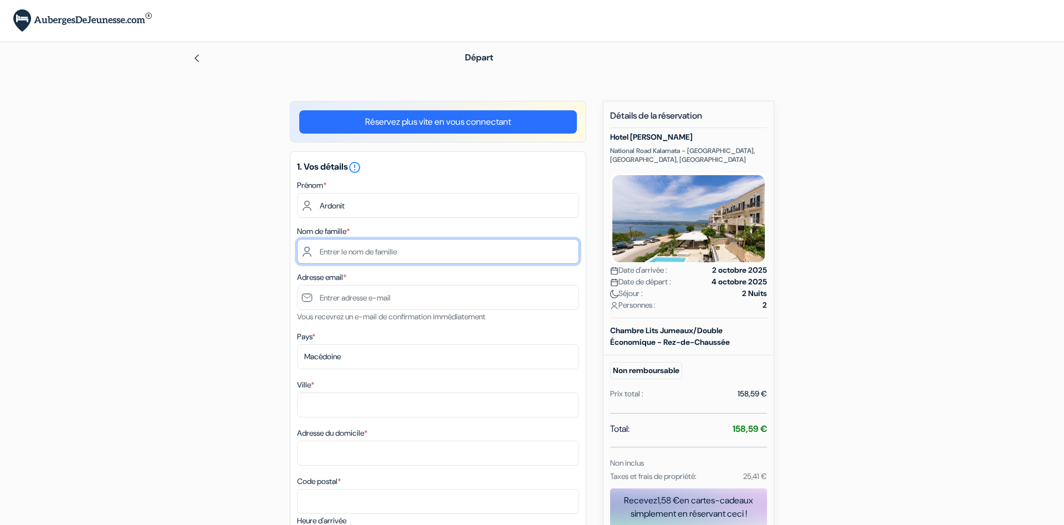
click at [337, 241] on input "text" at bounding box center [438, 251] width 282 height 25
click at [337, 251] on input "text" at bounding box center [438, 251] width 282 height 25
click at [346, 276] on span "*" at bounding box center [344, 277] width 3 height 10
click at [354, 266] on div "1. Vos détails error_outline Prénom * Ardonit Nom de famille * Adresse email * …" at bounding box center [438, 412] width 297 height 522
click at [356, 258] on input "text" at bounding box center [438, 251] width 282 height 25
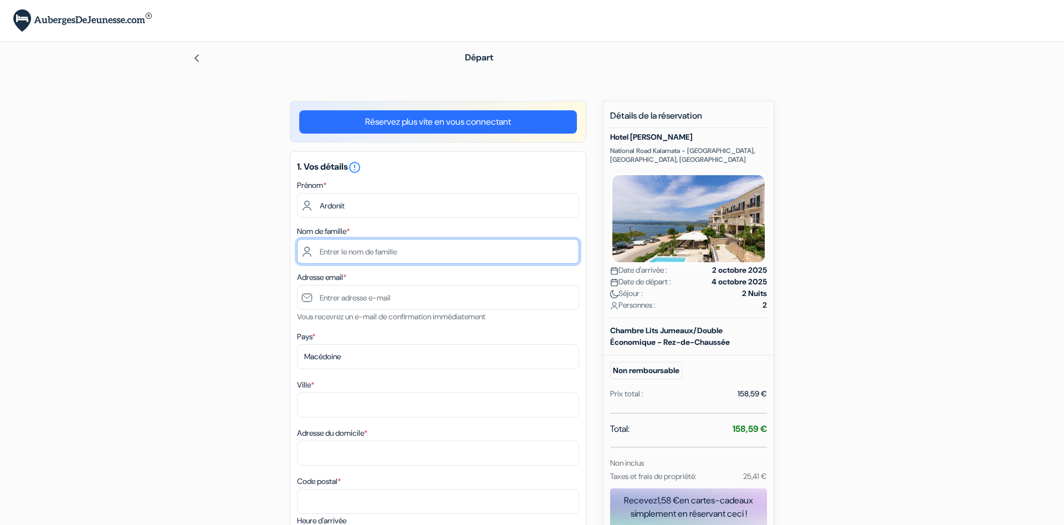
click at [356, 258] on input "text" at bounding box center [438, 251] width 282 height 25
type input "Saliji"
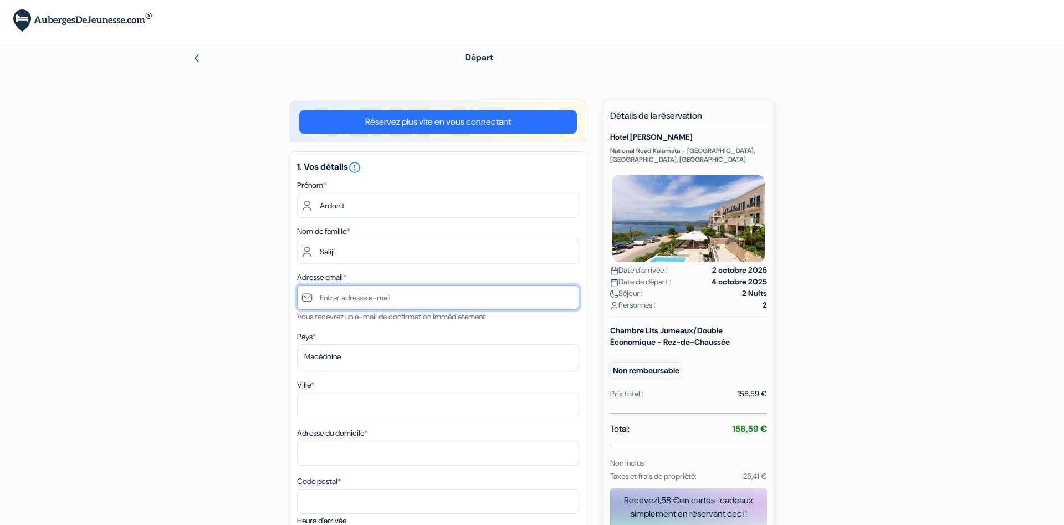
click at [344, 286] on input "text" at bounding box center [438, 297] width 282 height 25
click at [344, 288] on input "text" at bounding box center [438, 297] width 282 height 25
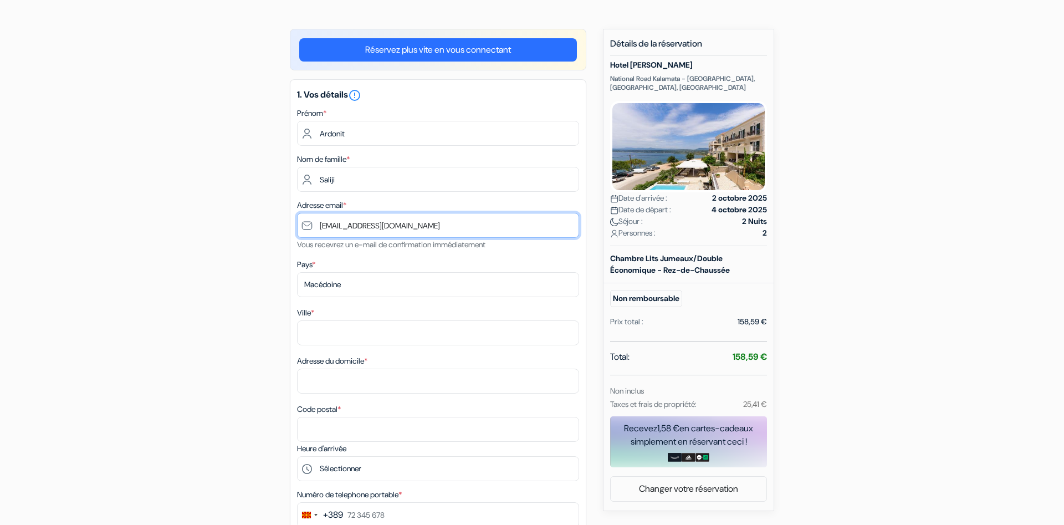
scroll to position [73, 0]
click at [348, 237] on input "ardonit.1980@gmail.com" at bounding box center [438, 224] width 282 height 25
type input "ardonit.1980@gmail.com"
click at [400, 320] on div "Ville *" at bounding box center [438, 324] width 282 height 39
click at [369, 350] on div "Ville * Adresse du domicile * Code postal *" at bounding box center [438, 373] width 282 height 136
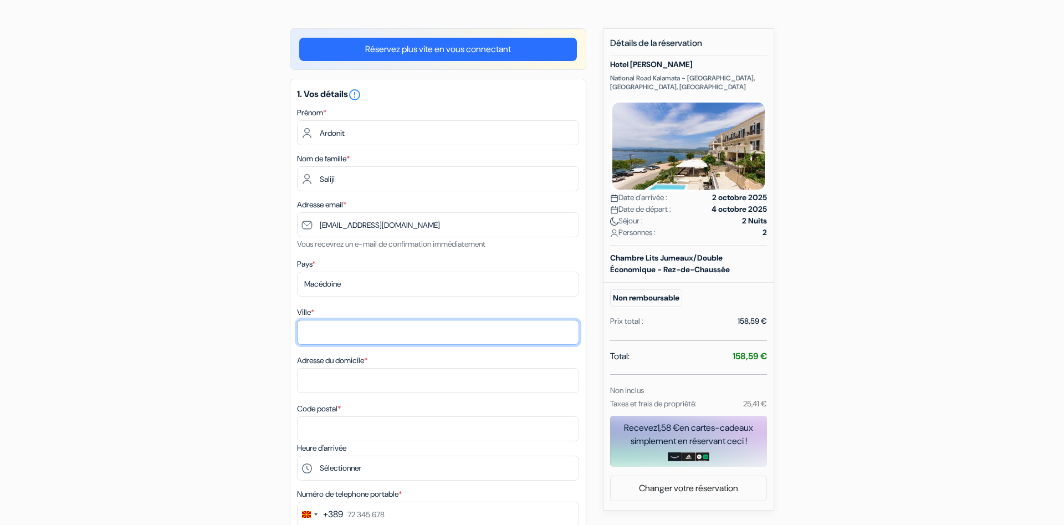
click at [377, 341] on input "Ville *" at bounding box center [438, 332] width 282 height 25
type input "sdfasdsda"
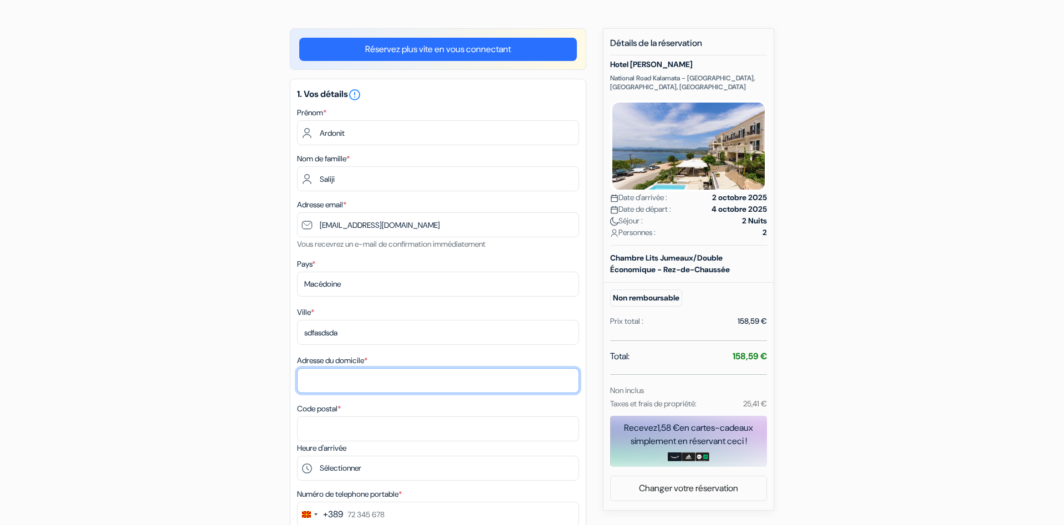
click at [373, 381] on input "Adresse du domicile *" at bounding box center [438, 380] width 282 height 25
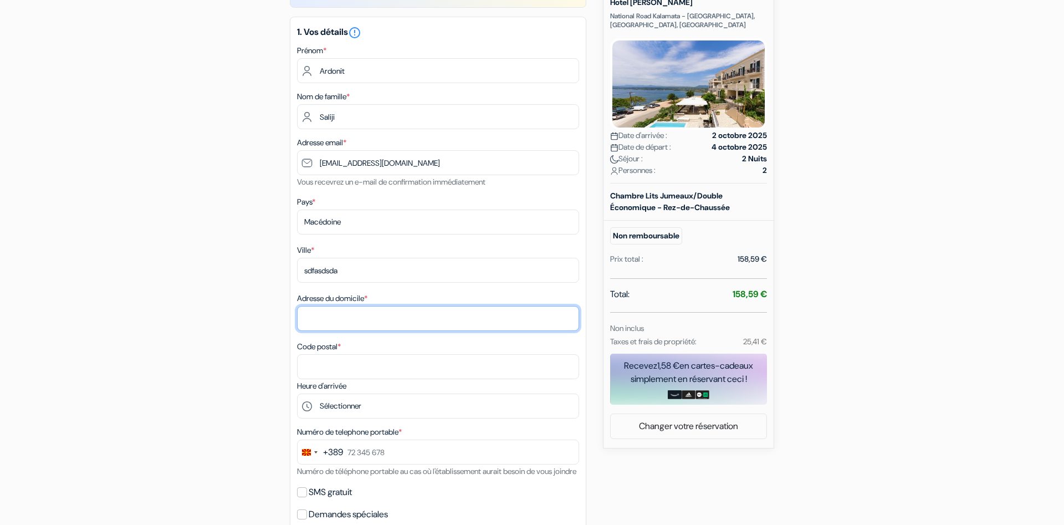
scroll to position [135, 0]
type input "sdfgss"
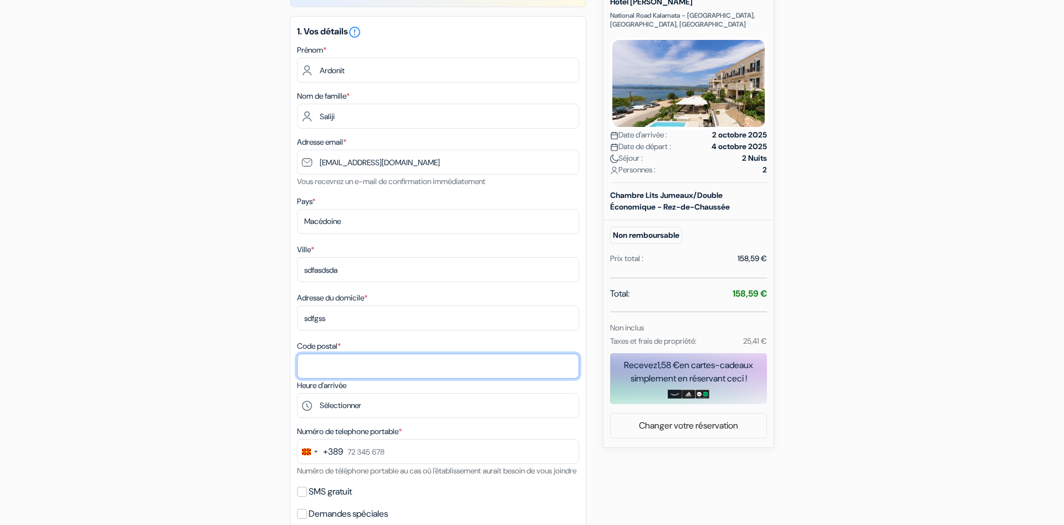
click at [408, 363] on input "Code postal *" at bounding box center [438, 366] width 282 height 25
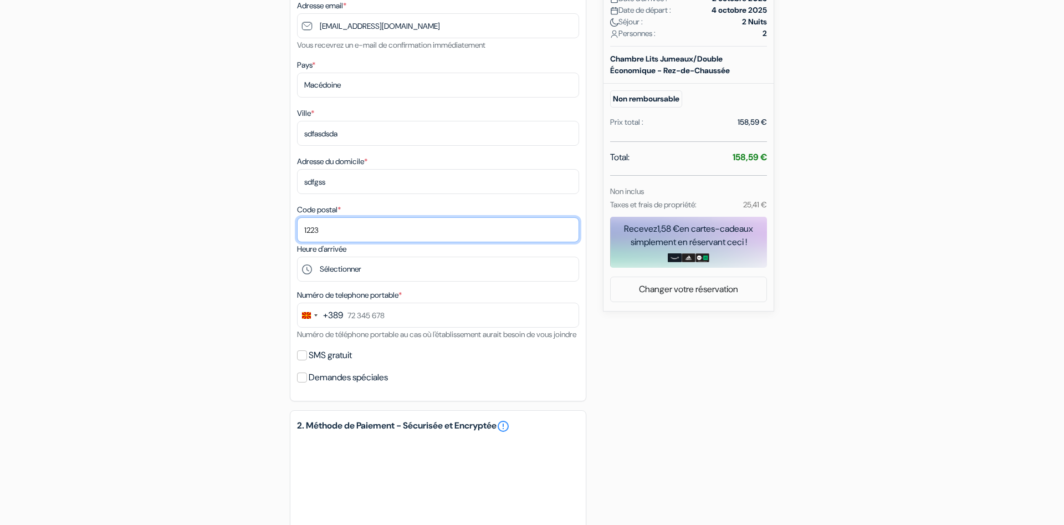
scroll to position [272, 0]
type input "1223"
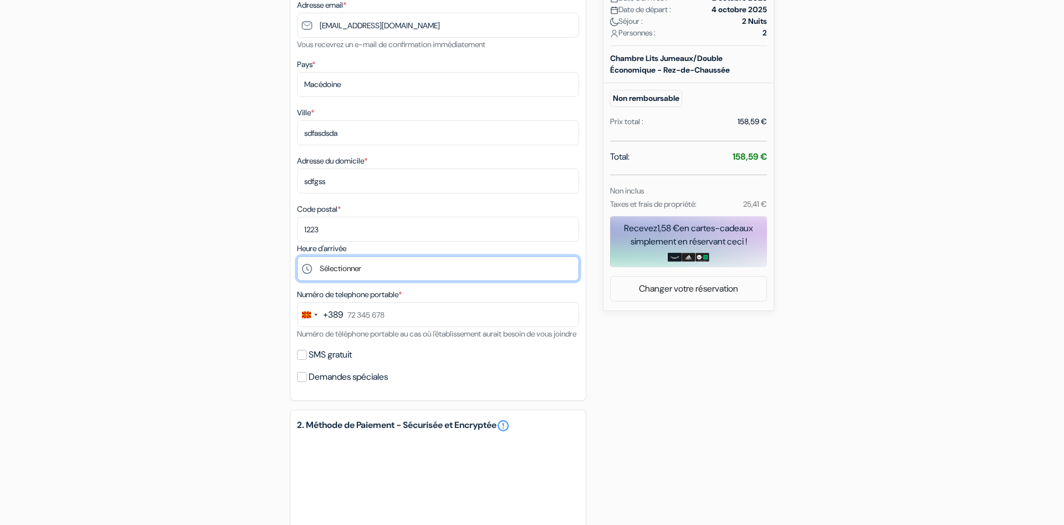
click at [297, 256] on select "Sélectionner 15:00 16:00 17:00 18:00 19:00 20:00 21:00 22:00 23:00 0:00" at bounding box center [438, 268] width 282 height 25
select select "15"
click option "15:00" at bounding box center [0, 0] width 0 height 0
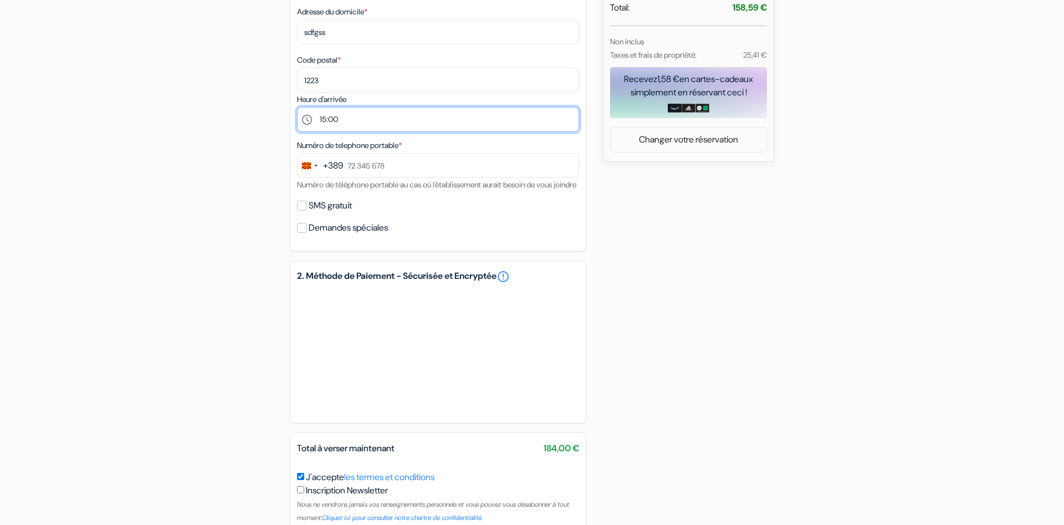
scroll to position [426, 0]
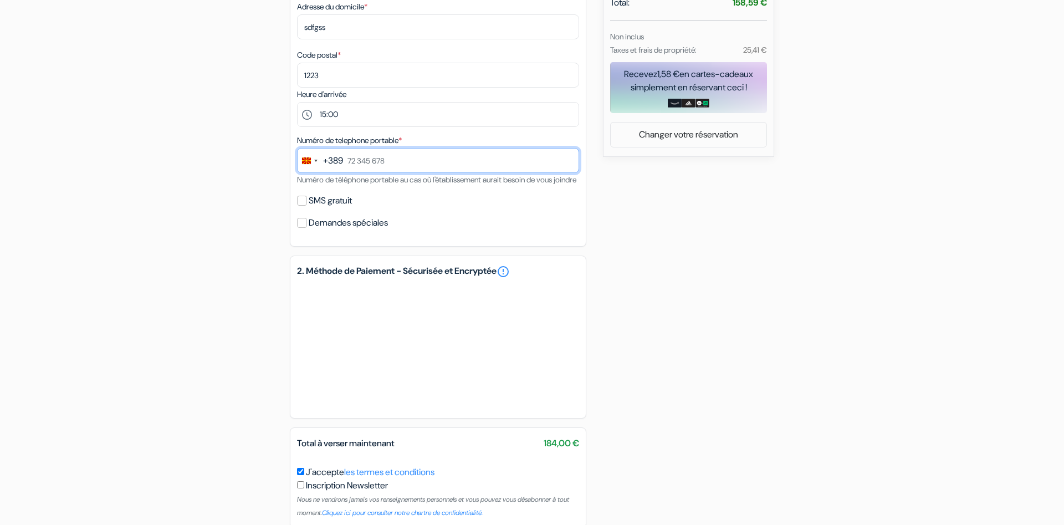
click at [378, 165] on input "text" at bounding box center [438, 160] width 282 height 25
type input "70 580 897"
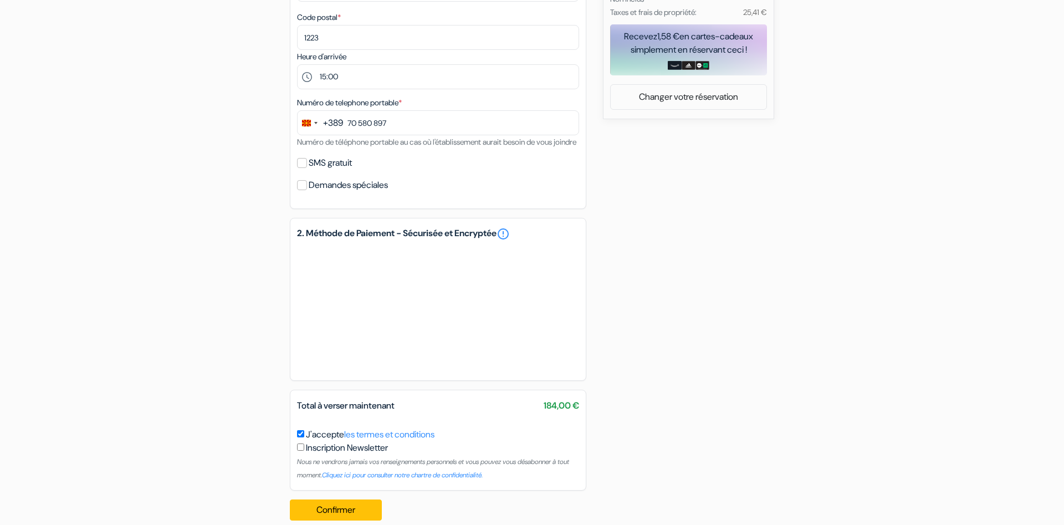
scroll to position [493, 0]
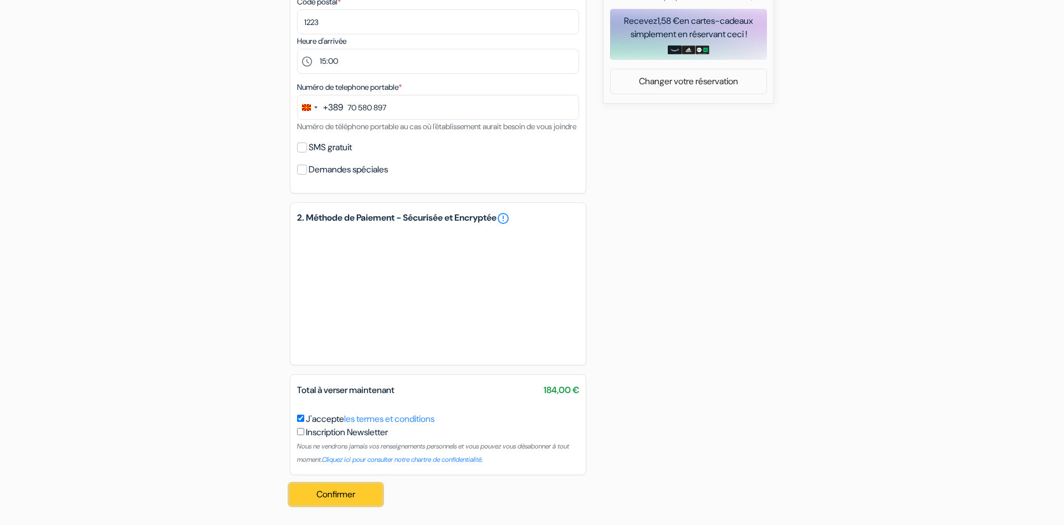
click at [334, 486] on button "Confirmer Loading..." at bounding box center [336, 494] width 92 height 21
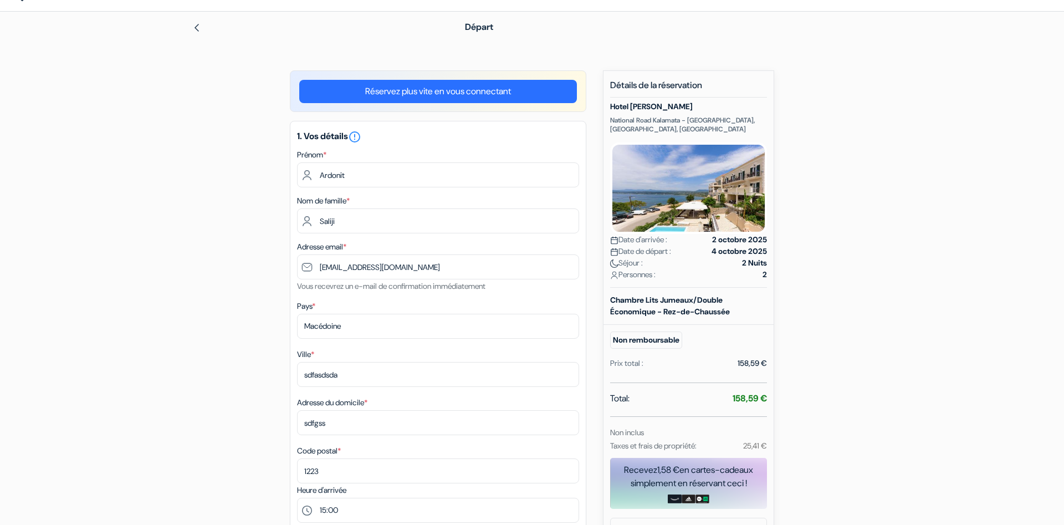
scroll to position [0, 0]
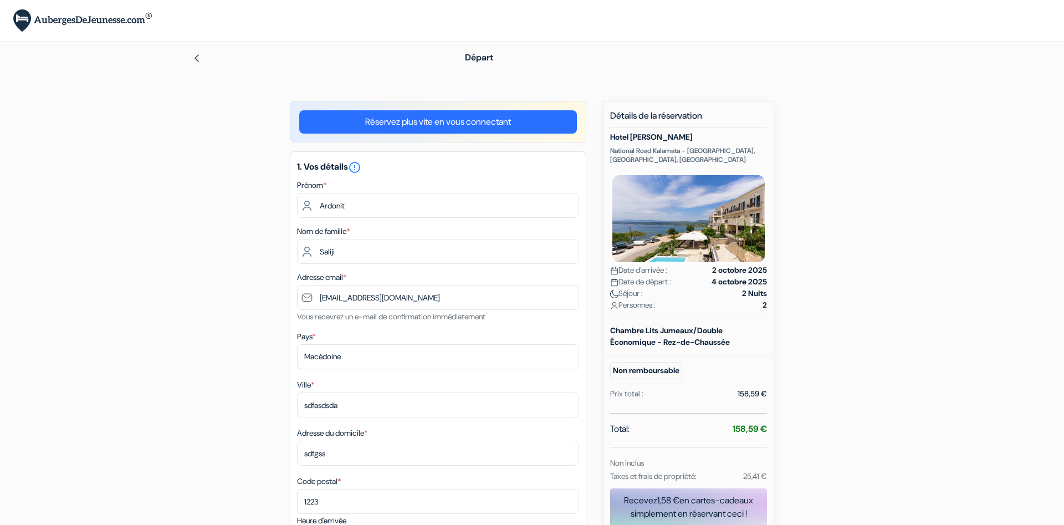
click at [740, 193] on img at bounding box center [688, 218] width 157 height 91
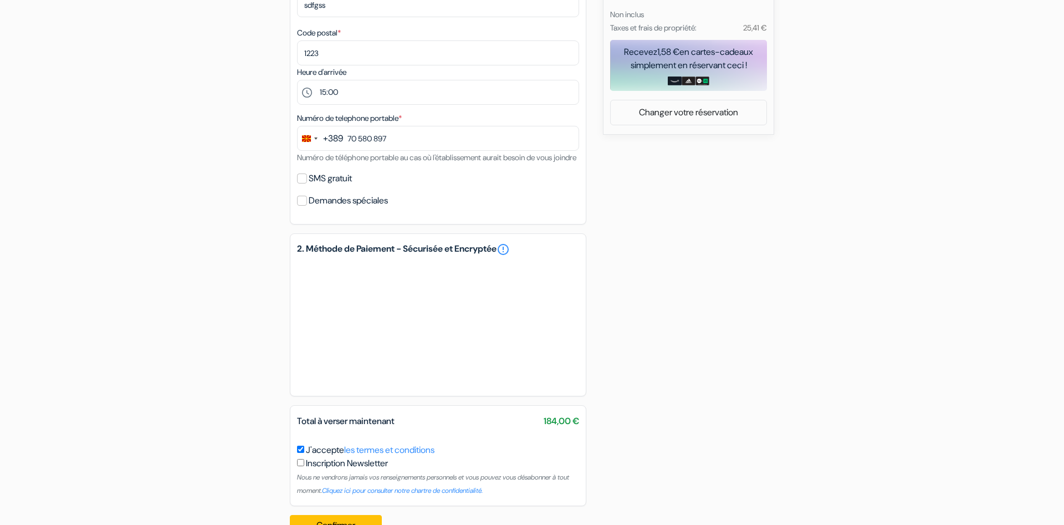
scroll to position [493, 0]
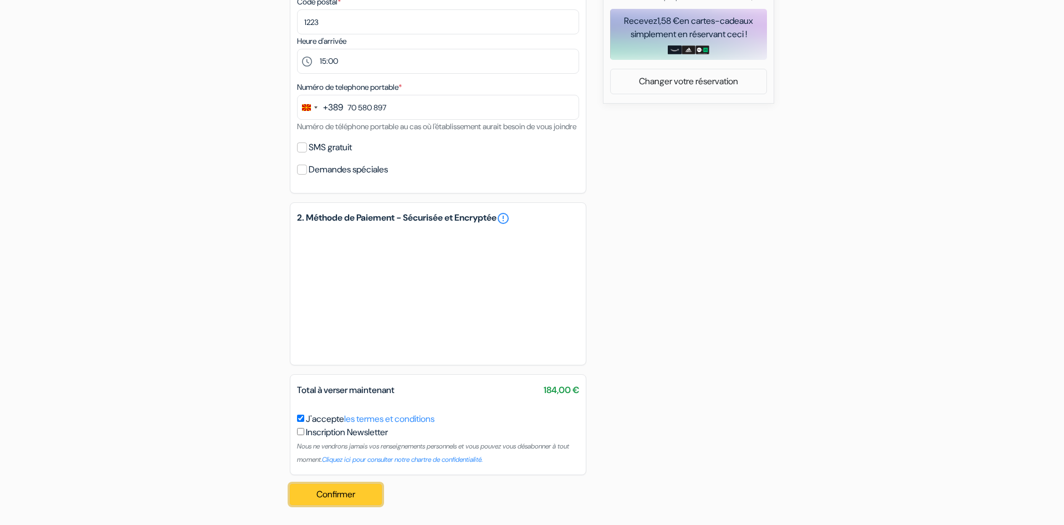
click at [346, 496] on button "Confirmer Loading..." at bounding box center [336, 494] width 92 height 21
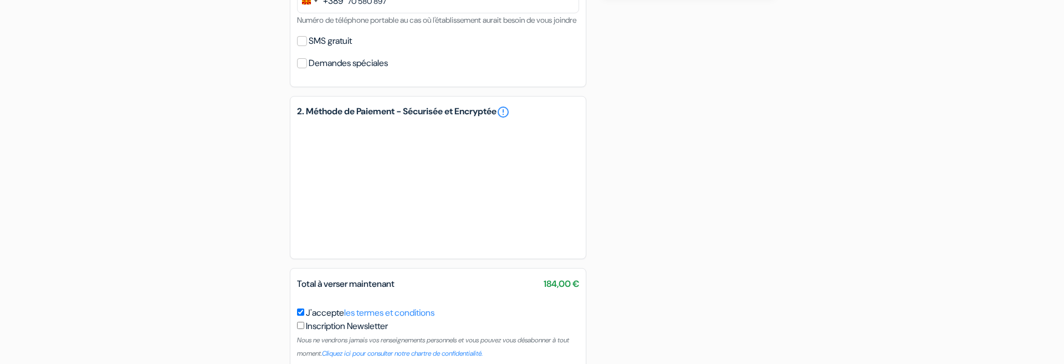
scroll to position [654, 0]
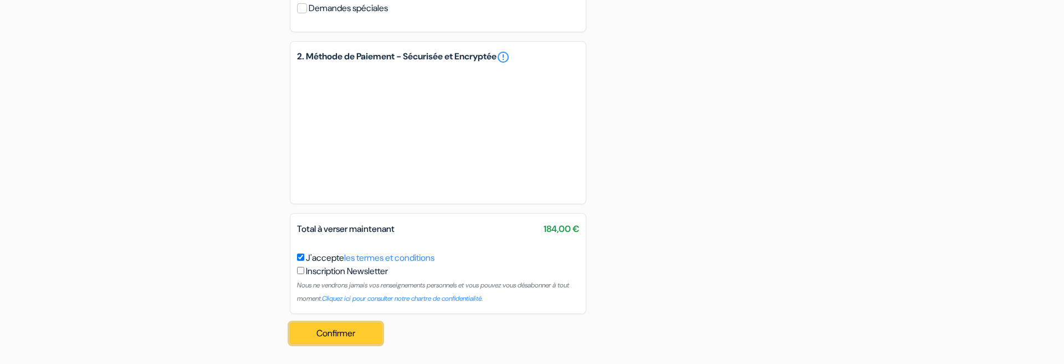
click at [337, 332] on button "Confirmer Loading..." at bounding box center [336, 333] width 92 height 21
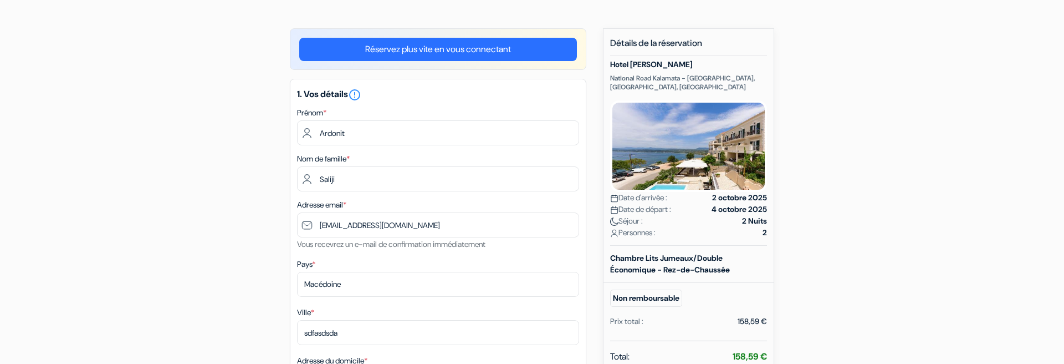
scroll to position [0, 0]
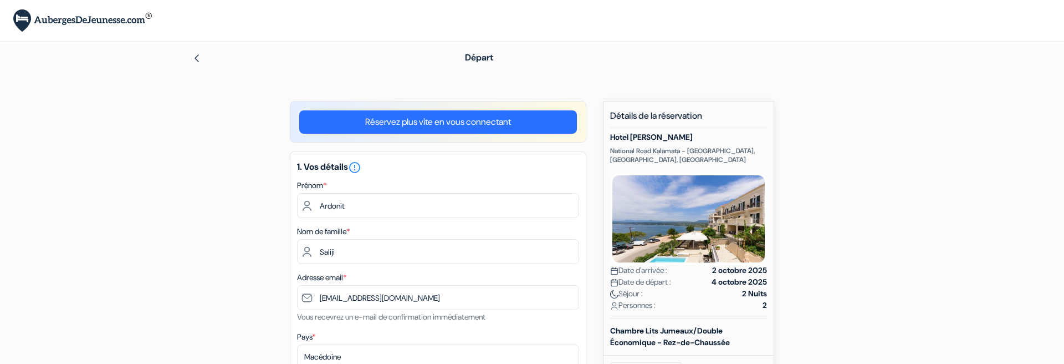
click at [192, 54] on div "Départ" at bounding box center [532, 57] width 732 height 31
click at [198, 54] on img at bounding box center [196, 58] width 9 height 9
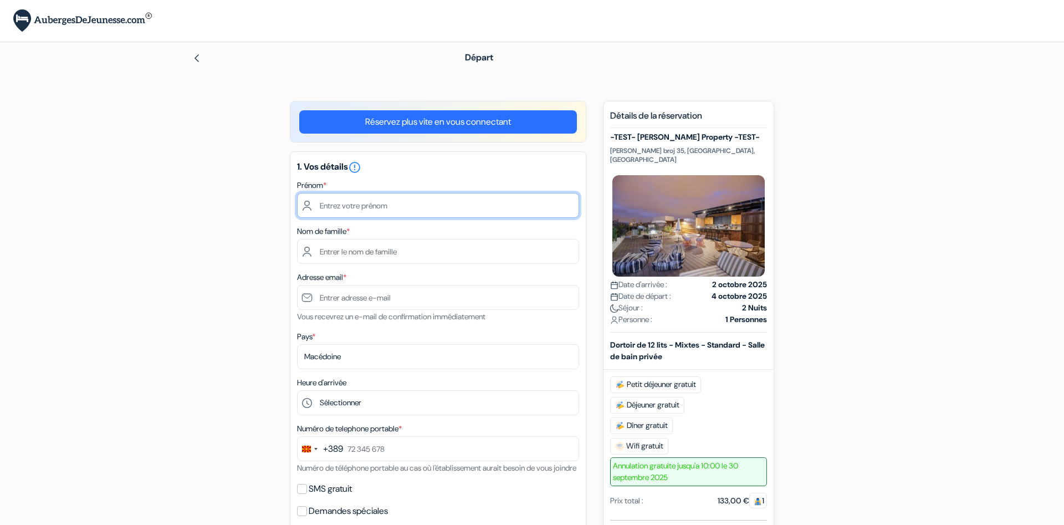
click at [359, 207] on input "text" at bounding box center [438, 205] width 282 height 25
click at [357, 207] on input "text" at bounding box center [438, 205] width 282 height 25
click at [348, 232] on label "Nom de famille *" at bounding box center [323, 232] width 53 height 12
click at [358, 213] on input "text" at bounding box center [438, 205] width 282 height 25
click at [351, 206] on input "text" at bounding box center [438, 205] width 282 height 25
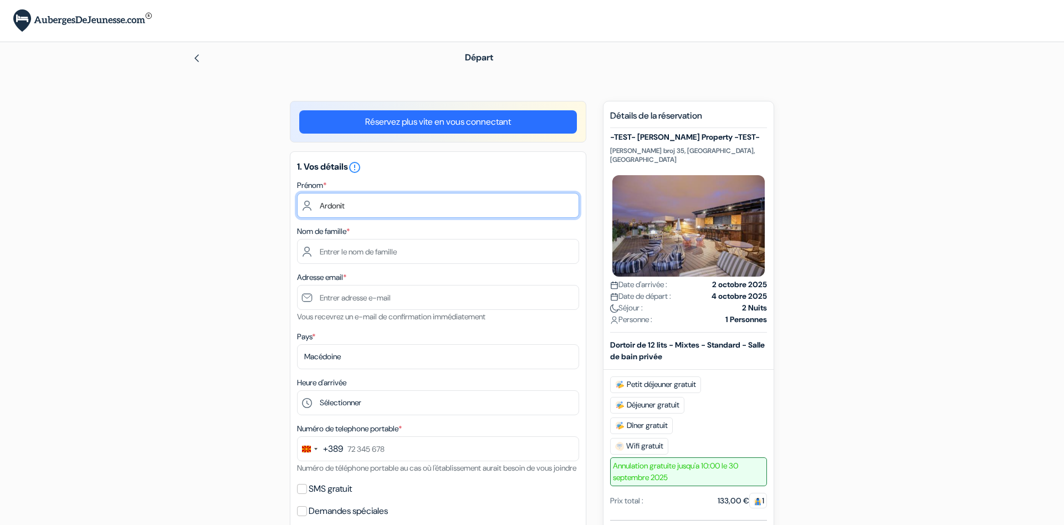
type input "Ardonit"
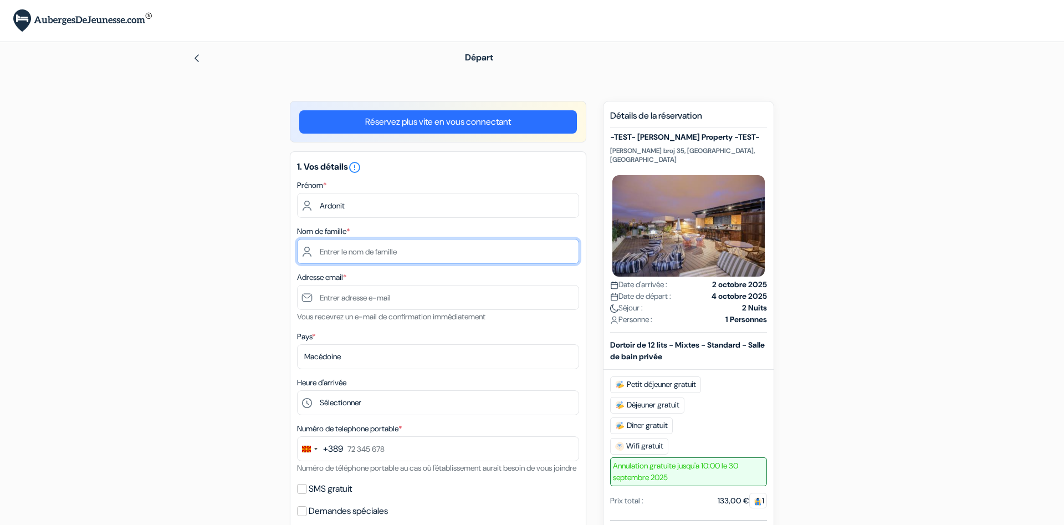
click at [341, 251] on input "text" at bounding box center [438, 251] width 282 height 25
type input "Saliji"
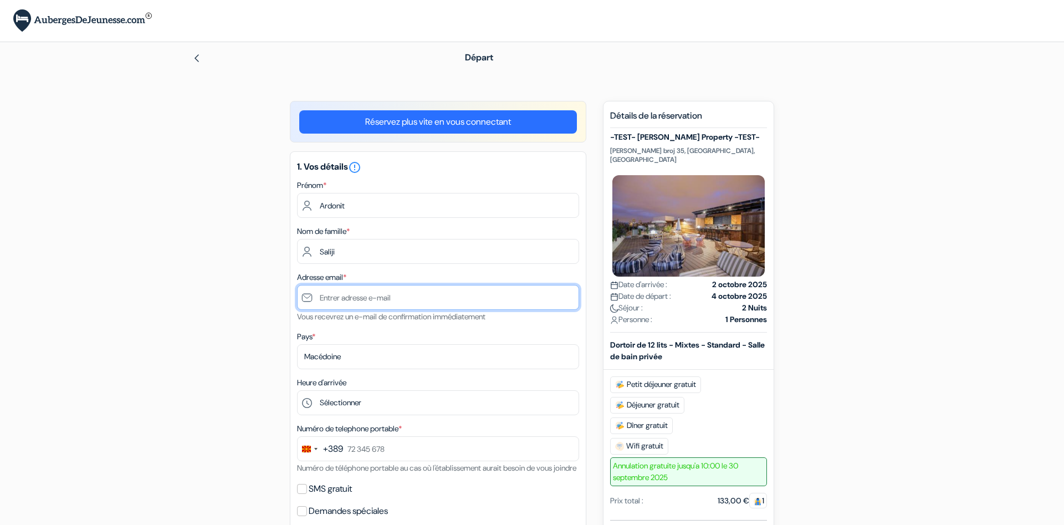
click at [345, 295] on input "text" at bounding box center [438, 297] width 282 height 25
click at [347, 307] on input "text" at bounding box center [438, 297] width 282 height 25
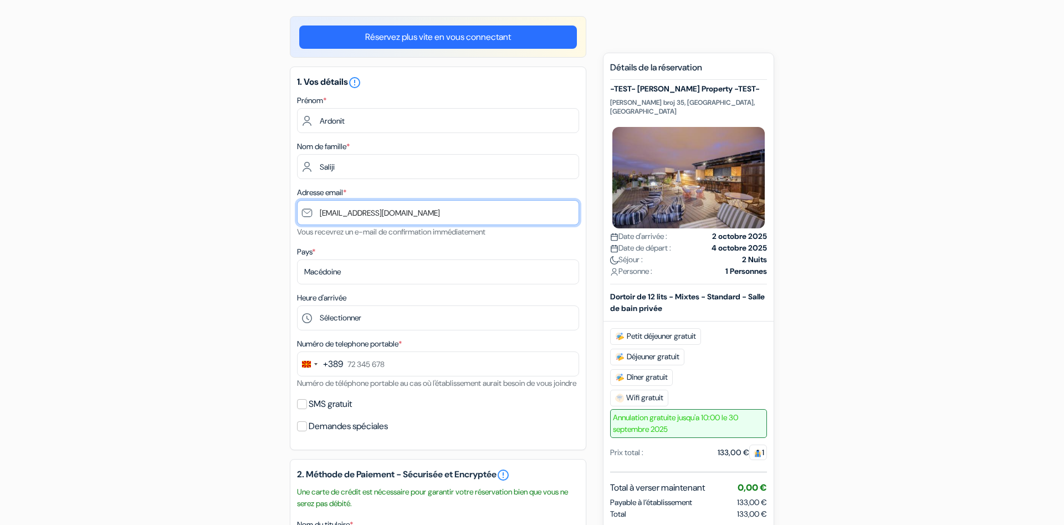
scroll to position [95, 0]
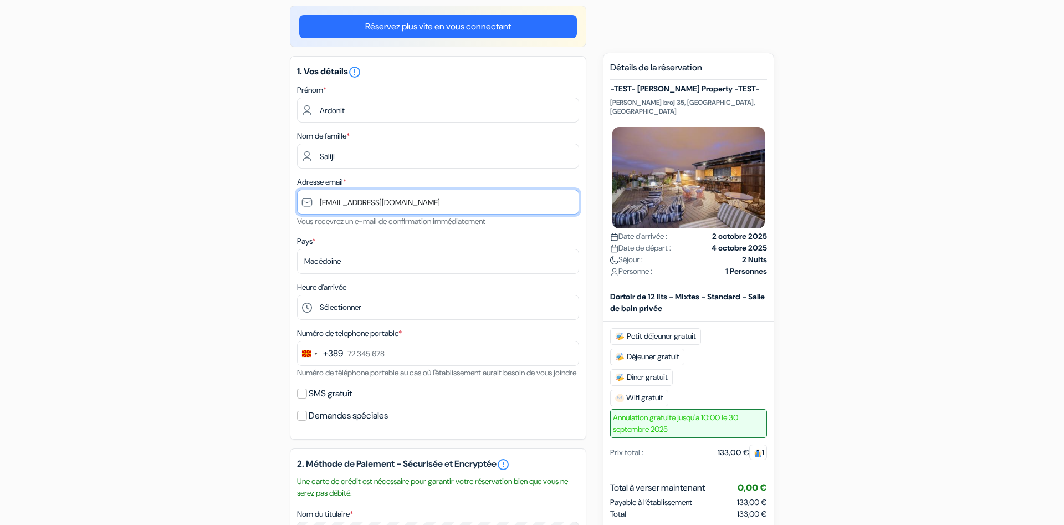
type input "ardonit.1980@gmail.com"
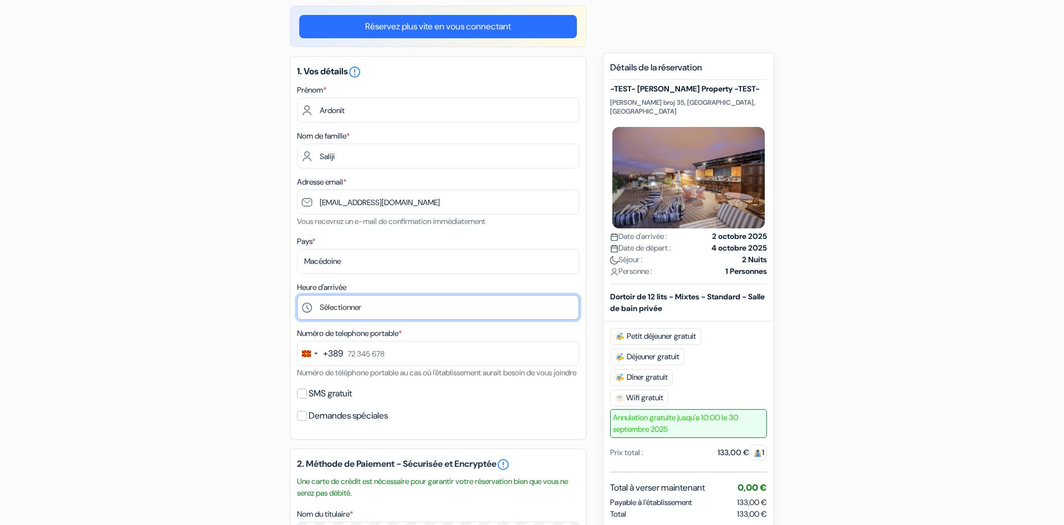
click at [297, 295] on select "Sélectionner 1:00 2:00 3:00 4:00 5:00 6:00 7:00 8:00 9:00 10:00 11:00 12:00 13:…" at bounding box center [438, 307] width 282 height 25
select select "2"
click option "2:00" at bounding box center [0, 0] width 0 height 0
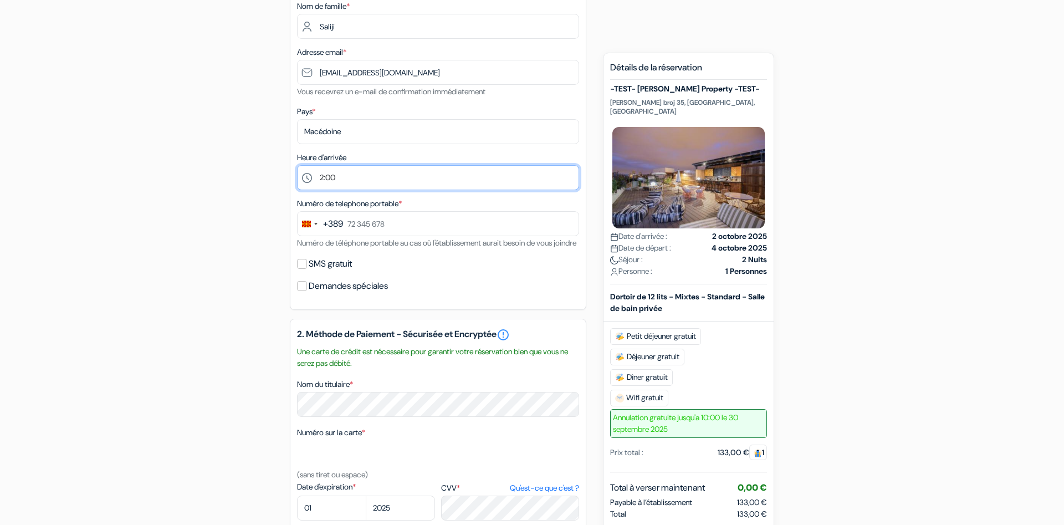
scroll to position [226, 0]
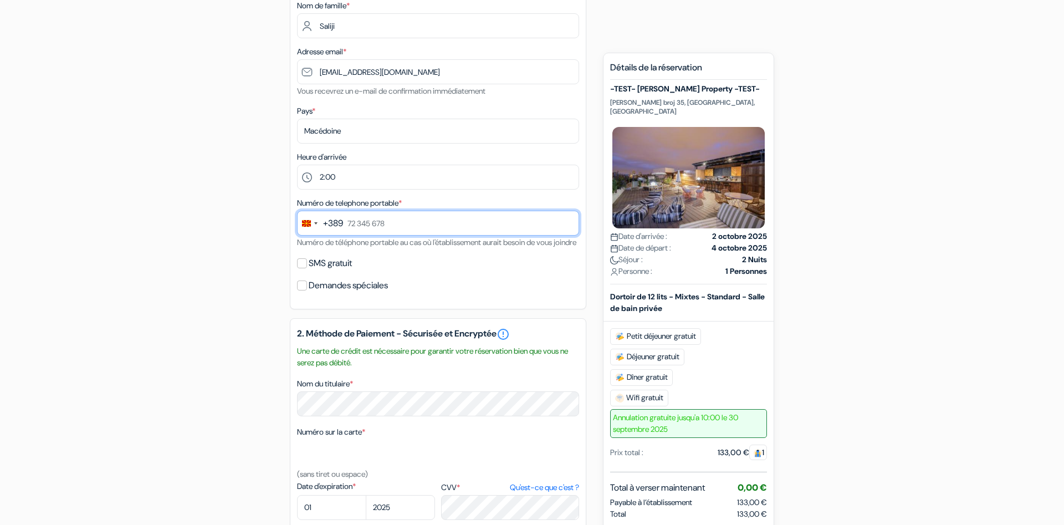
click at [412, 225] on input "text" at bounding box center [438, 223] width 282 height 25
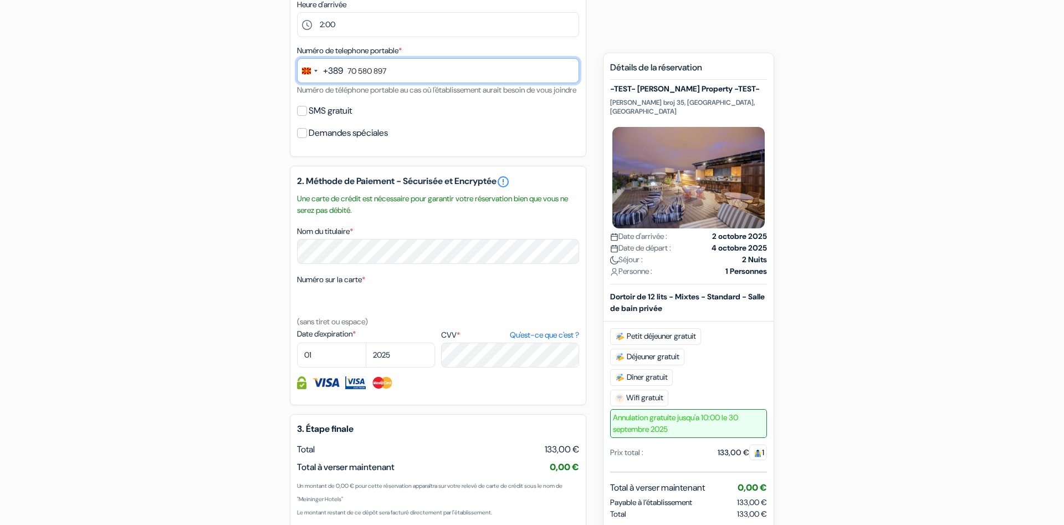
scroll to position [379, 0]
type input "70 580 897"
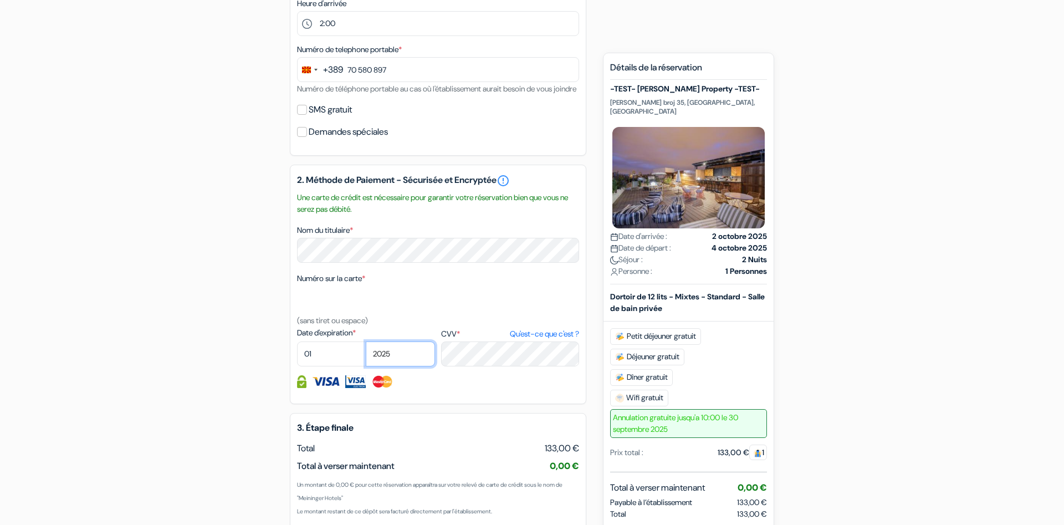
click at [366, 341] on select "2025 2026 2027 2028 2029 2030 2031 2032 2033 2034 2035 2036 2037 2038 2039 2040…" at bounding box center [400, 353] width 69 height 25
select select "2027"
click option "2027" at bounding box center [0, 0] width 0 height 0
click at [484, 340] on label "CVV * Qu'est-ce que c'est ?" at bounding box center [510, 334] width 138 height 12
click at [0, 0] on textarea "Nom du titulaire *" at bounding box center [0, 0] width 0 height 0
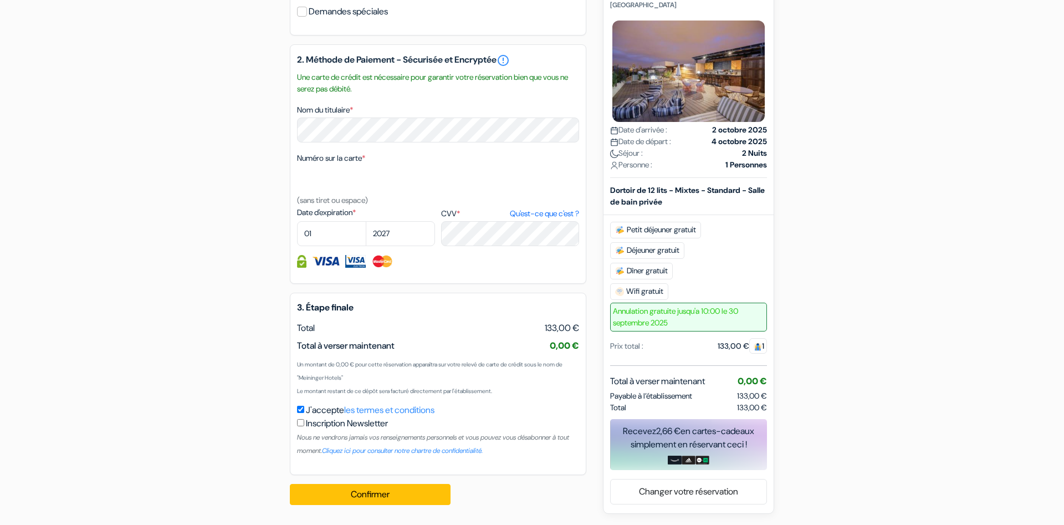
click at [210, 312] on div "add_box -TEST- Philip Property -TEST- Maksim Gorki broj 35, Skopje, Macédoine D…" at bounding box center [532, 57] width 732 height 912
click at [357, 496] on button "Confirmer Loading..." at bounding box center [370, 494] width 161 height 21
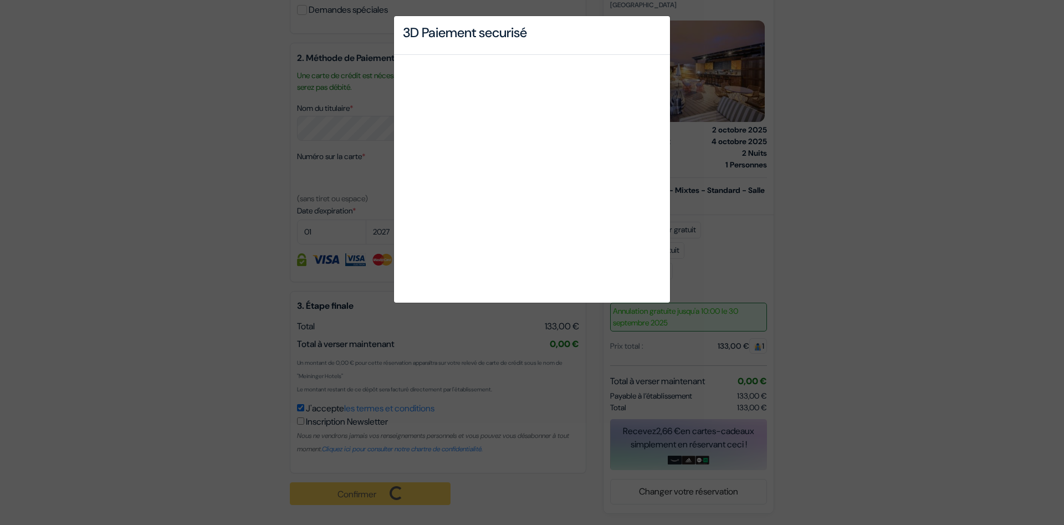
click at [793, 196] on div "3D Paiement securisé" at bounding box center [532, 262] width 1064 height 525
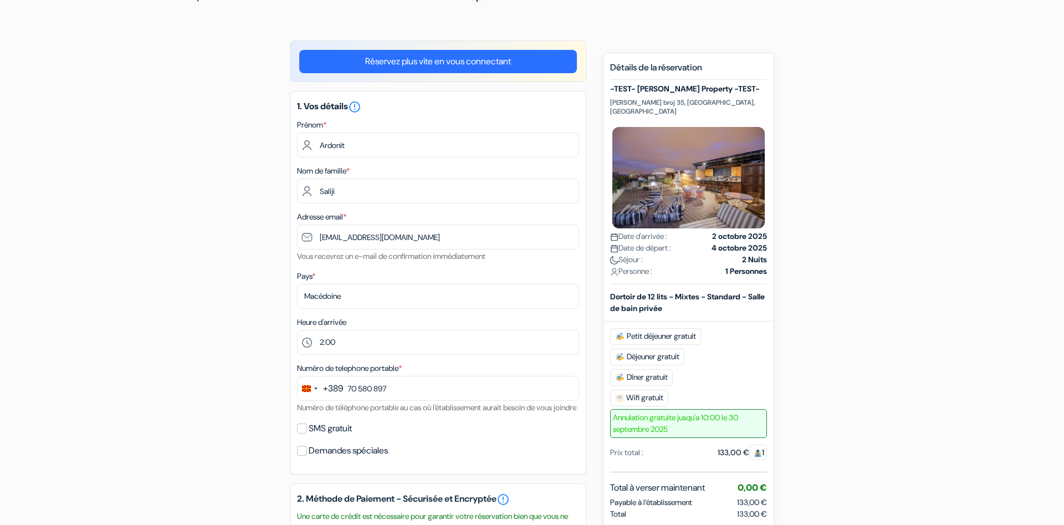
scroll to position [0, 0]
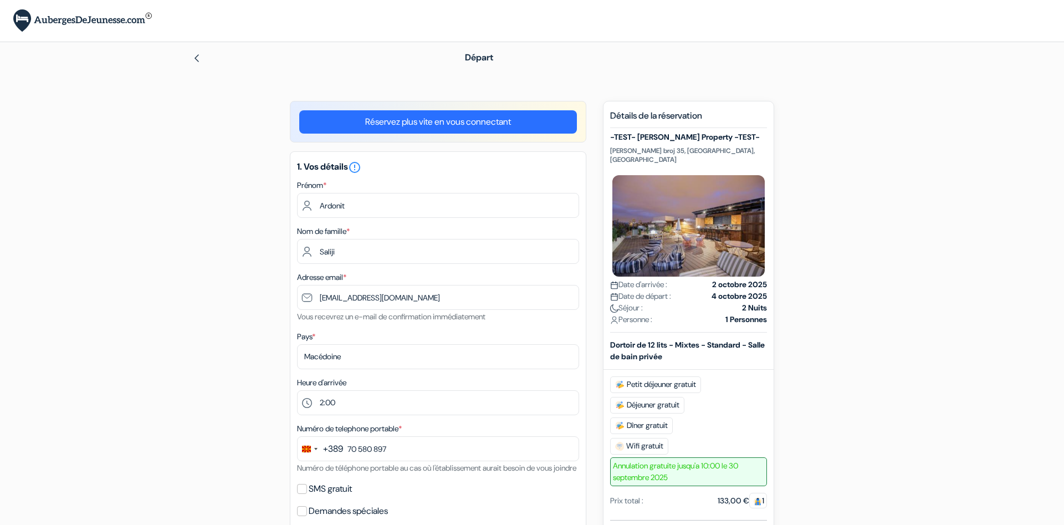
click at [208, 63] on div at bounding box center [310, 57] width 237 height 13
click at [203, 58] on div at bounding box center [310, 57] width 237 height 13
click at [196, 58] on img at bounding box center [196, 58] width 9 height 9
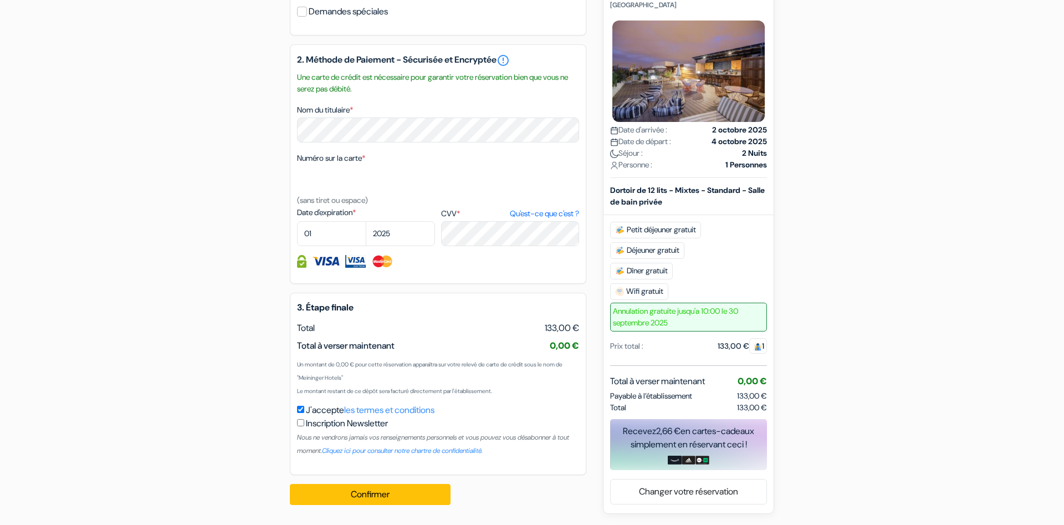
scroll to position [362, 0]
